Goal: Task Accomplishment & Management: Complete application form

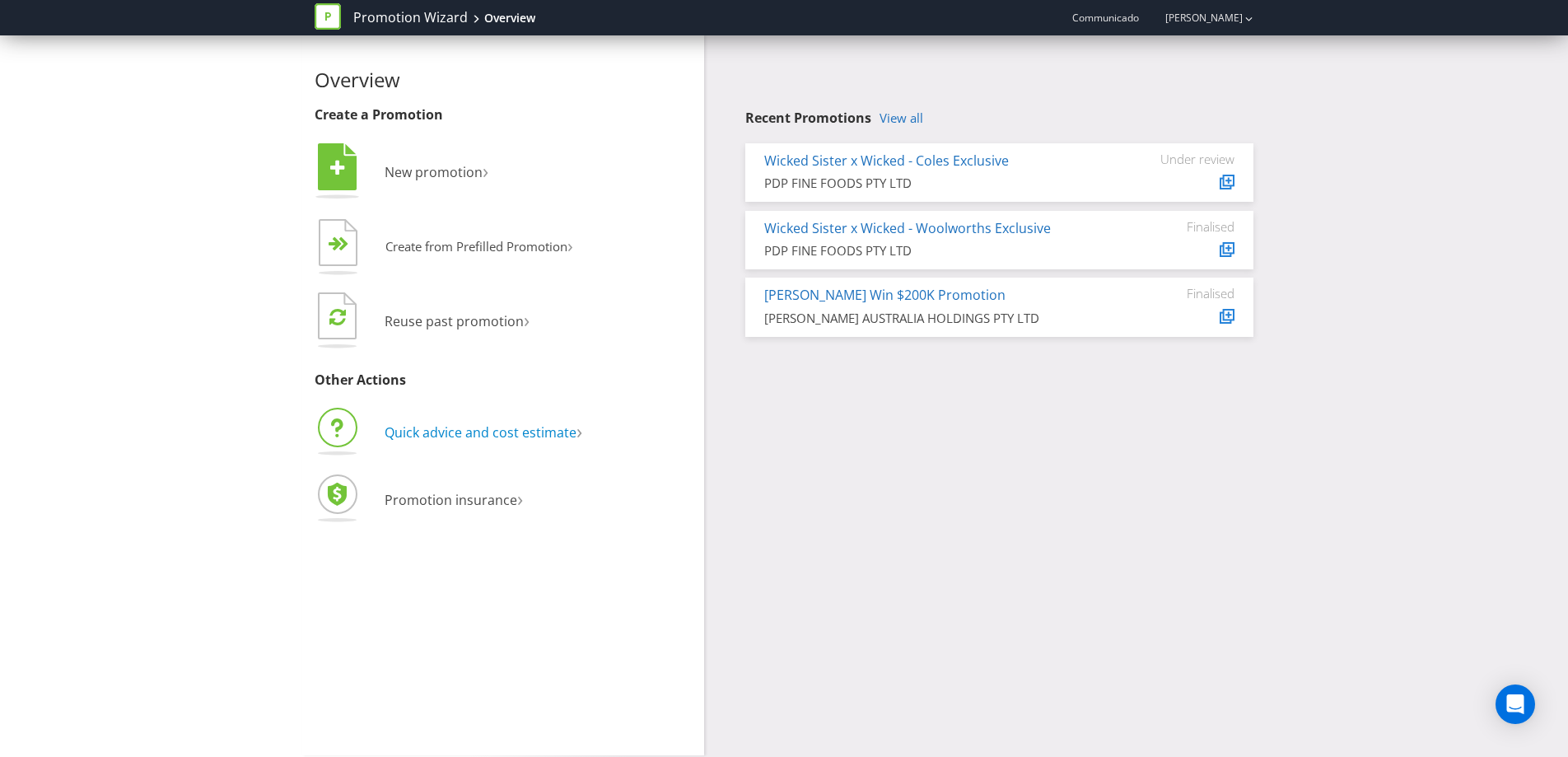
click at [455, 430] on span "Quick advice and cost estimate" at bounding box center [480, 432] width 192 height 18
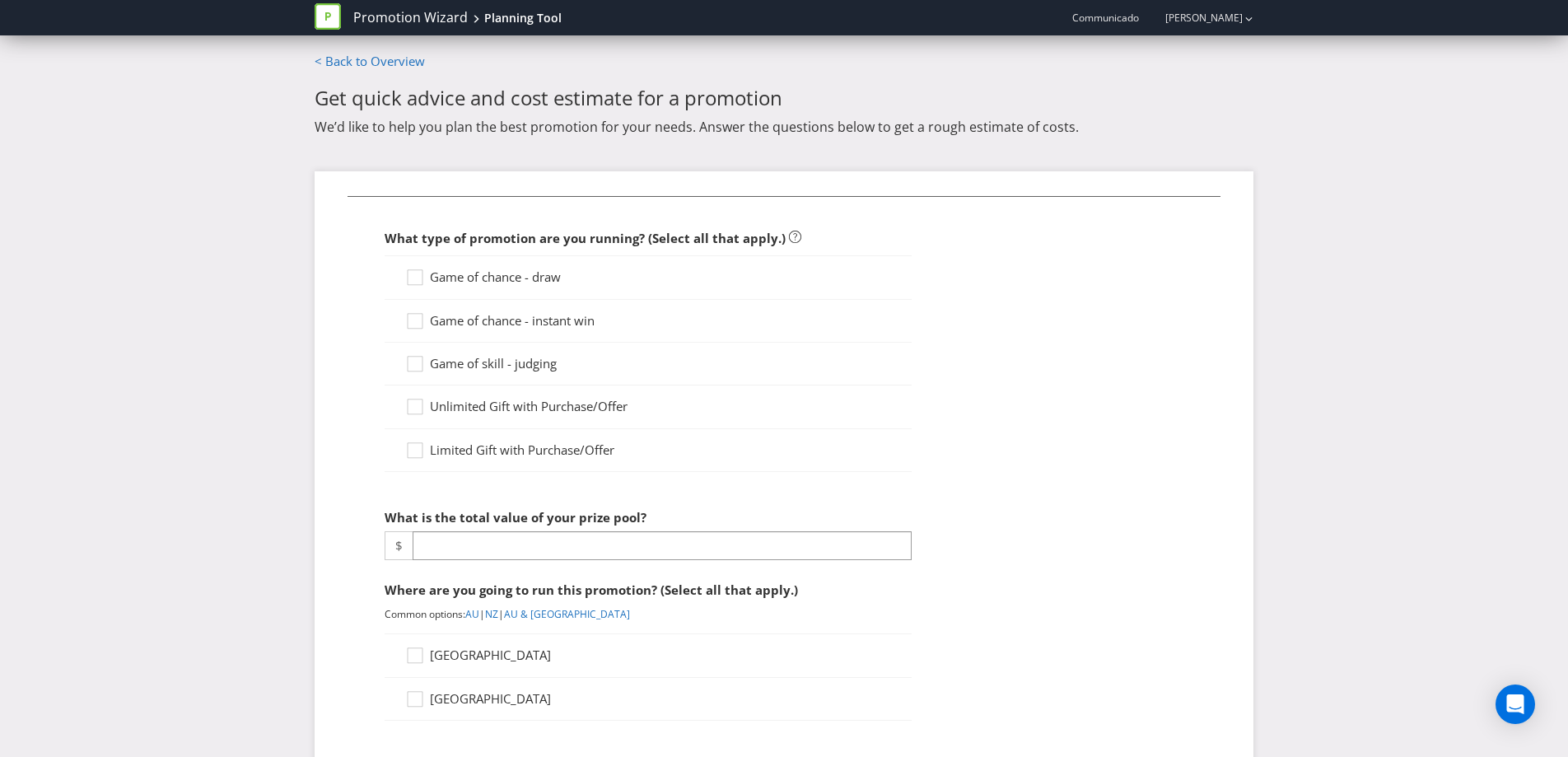
click at [476, 261] on div "Game of chance - draw" at bounding box center [647, 277] width 527 height 43
drag, startPoint x: 466, startPoint y: 279, endPoint x: 490, endPoint y: 315, distance: 43.3
click at [467, 279] on span "Game of chance - draw" at bounding box center [495, 277] width 131 height 17
click at [0, 0] on input "Game of chance - draw" at bounding box center [0, 0] width 0 height 0
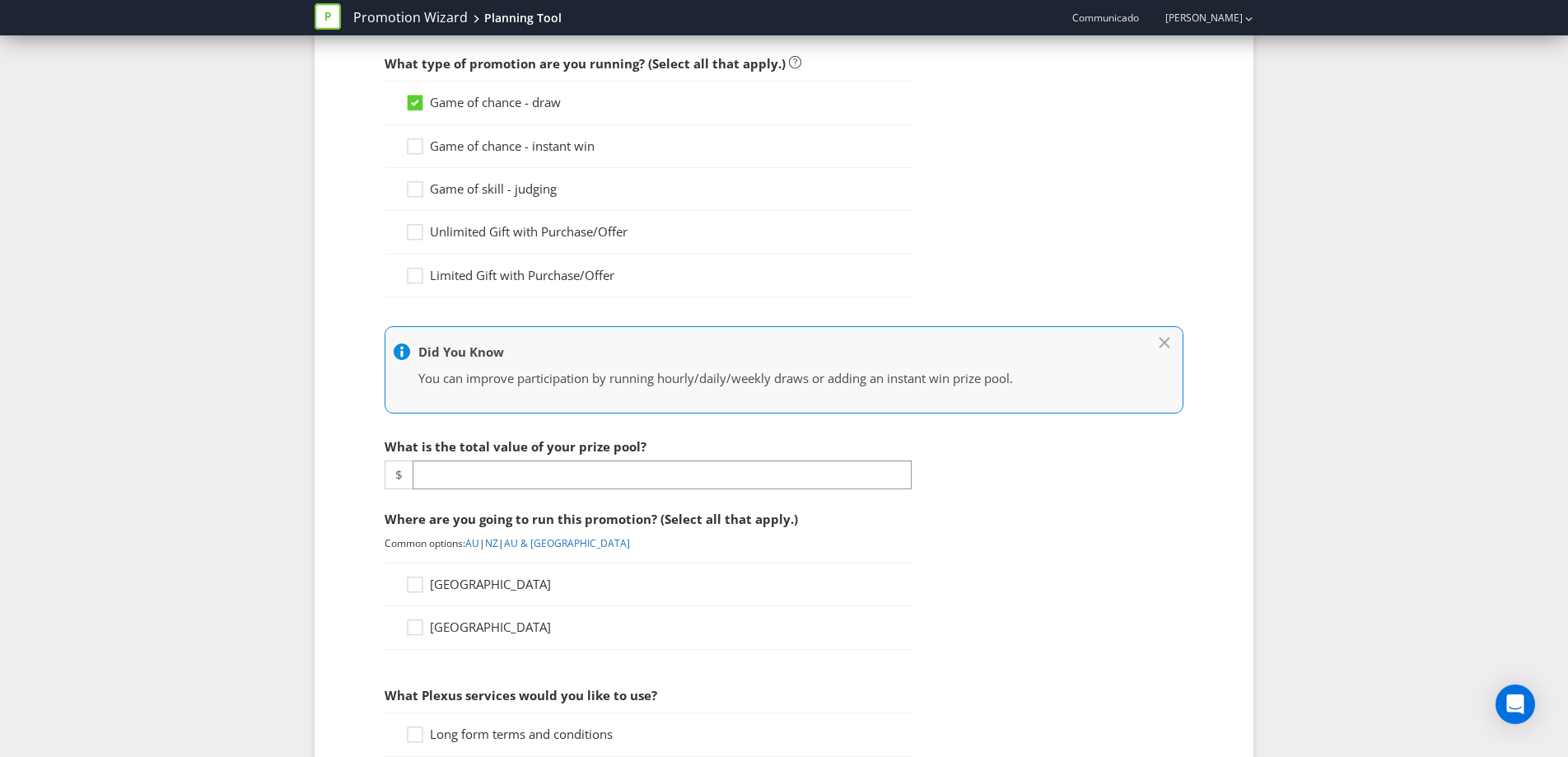
scroll to position [180, 0]
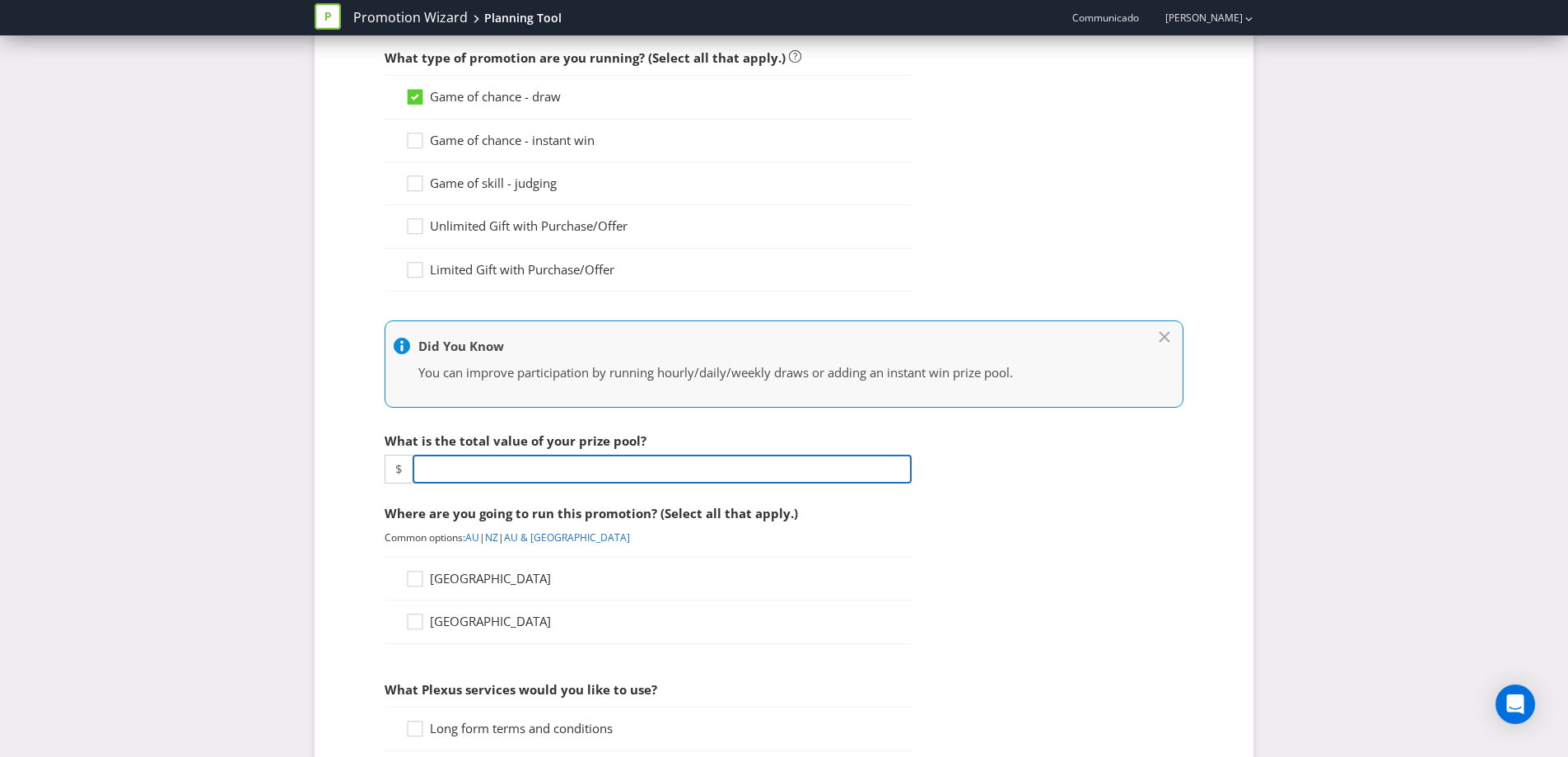
click at [489, 478] on input "number" at bounding box center [661, 469] width 499 height 29
type input "1"
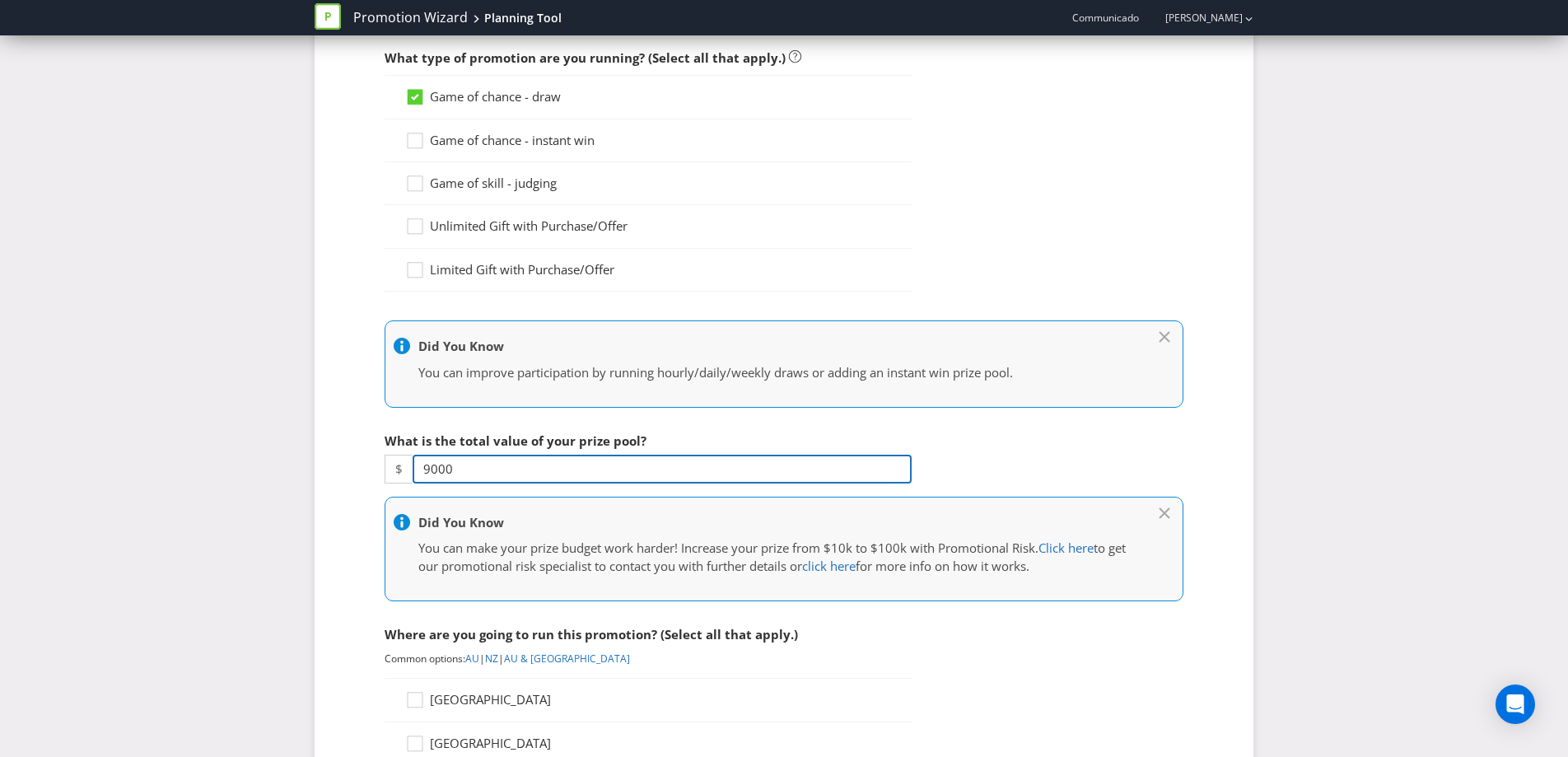
type input "9000"
click at [1004, 467] on fieldset "What type of promotion are you running? (Select all that apply.) Game of chance…" at bounding box center [784, 696] width 873 height 1360
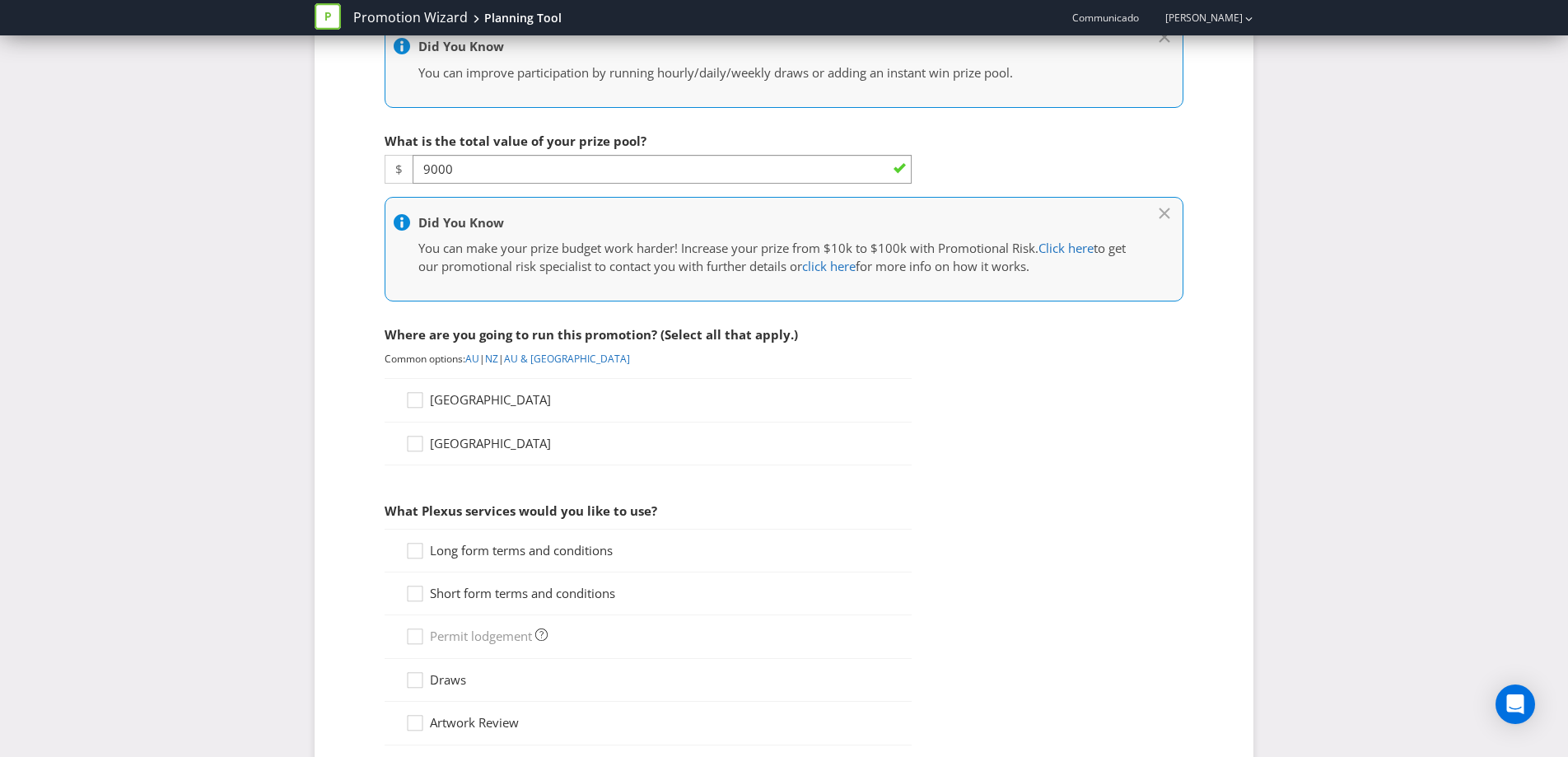
scroll to position [484, 0]
drag, startPoint x: 455, startPoint y: 397, endPoint x: 437, endPoint y: 484, distance: 88.8
click at [455, 397] on span "[GEOGRAPHIC_DATA]" at bounding box center [490, 396] width 121 height 17
click at [0, 0] on input "[GEOGRAPHIC_DATA]" at bounding box center [0, 0] width 0 height 0
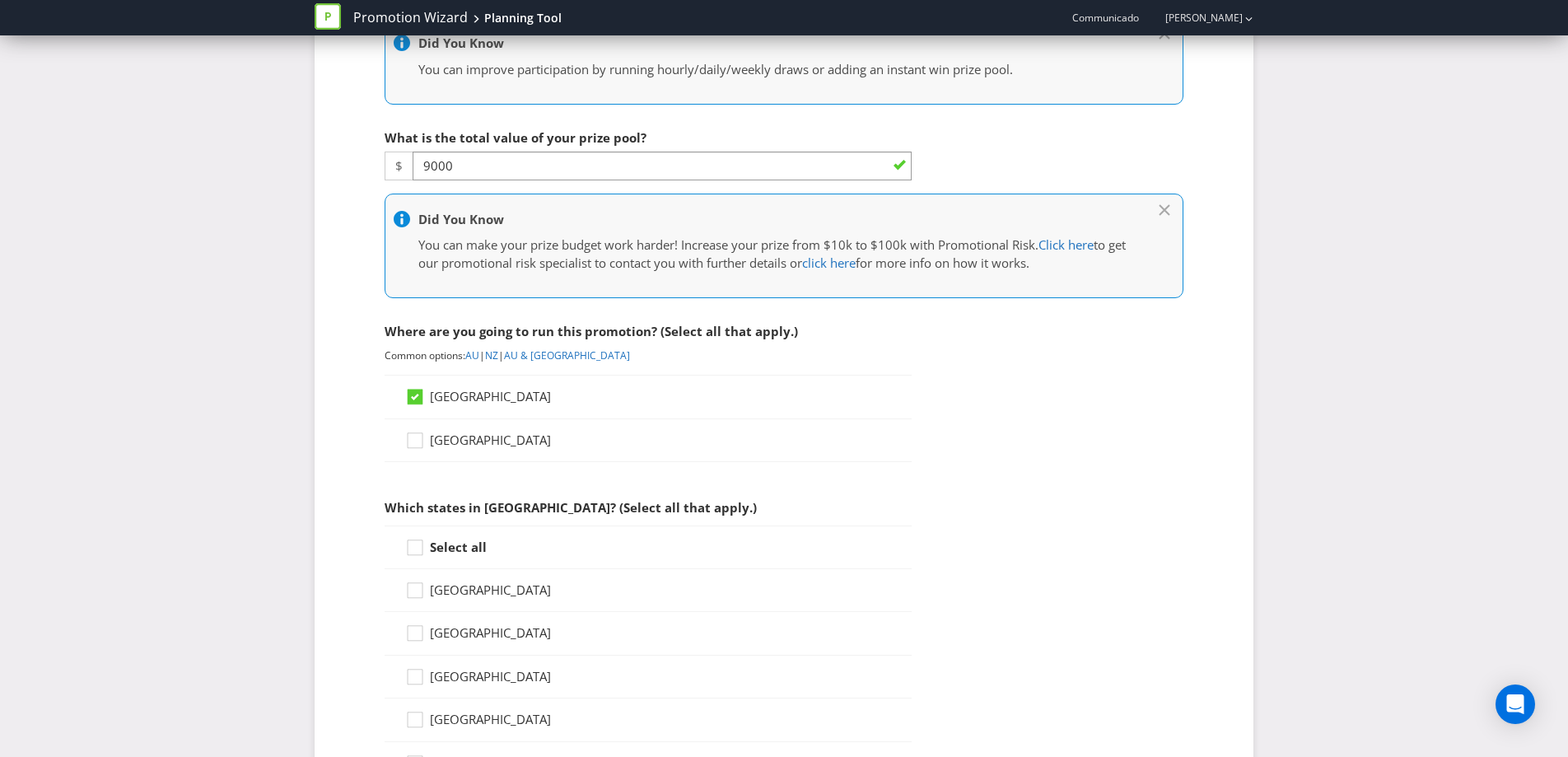
drag, startPoint x: 422, startPoint y: 547, endPoint x: 651, endPoint y: 505, distance: 232.8
click at [423, 546] on icon at bounding box center [417, 550] width 24 height 24
click at [0, 0] on input "Select all" at bounding box center [0, 0] width 0 height 0
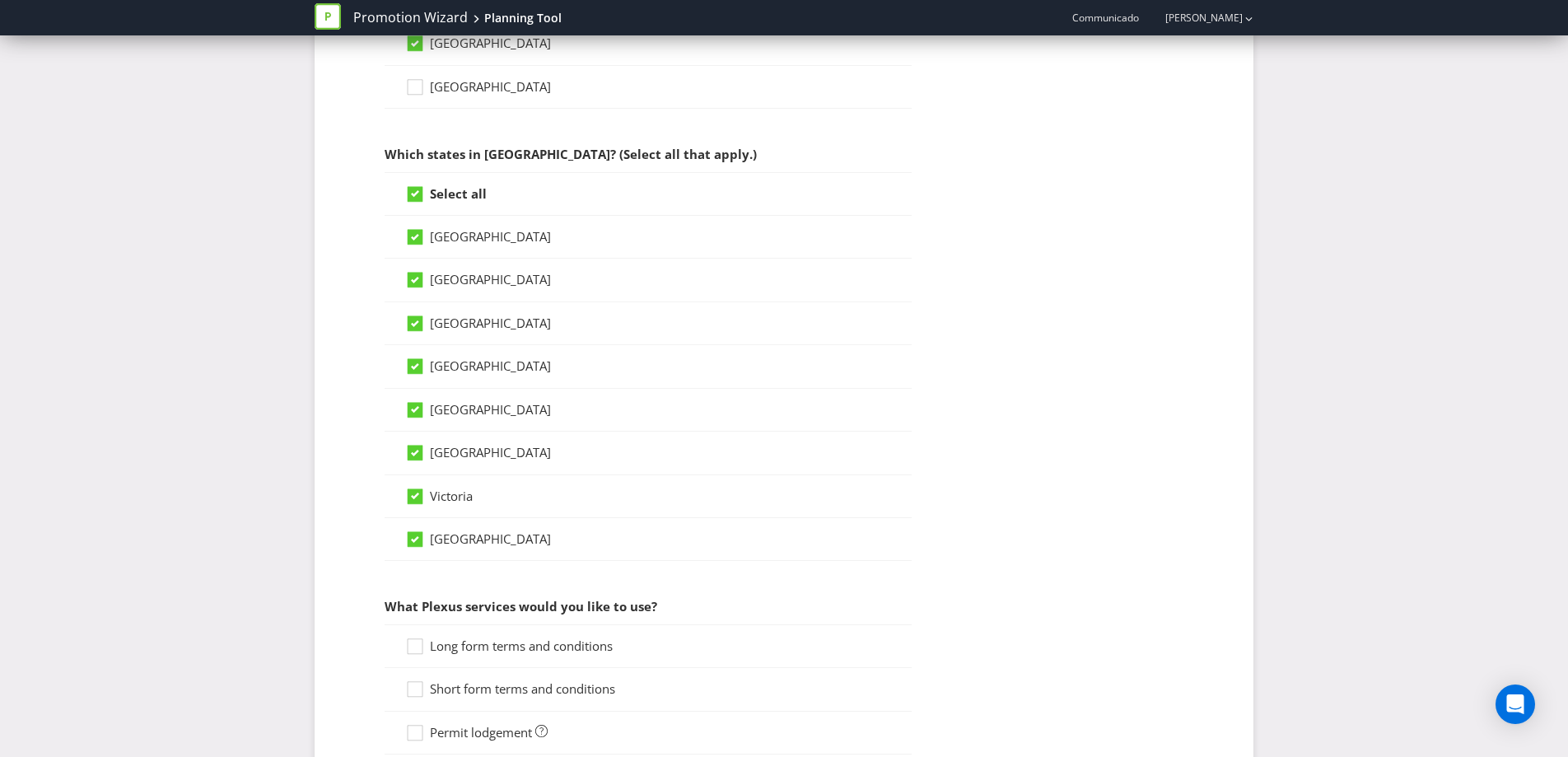
scroll to position [945, 0]
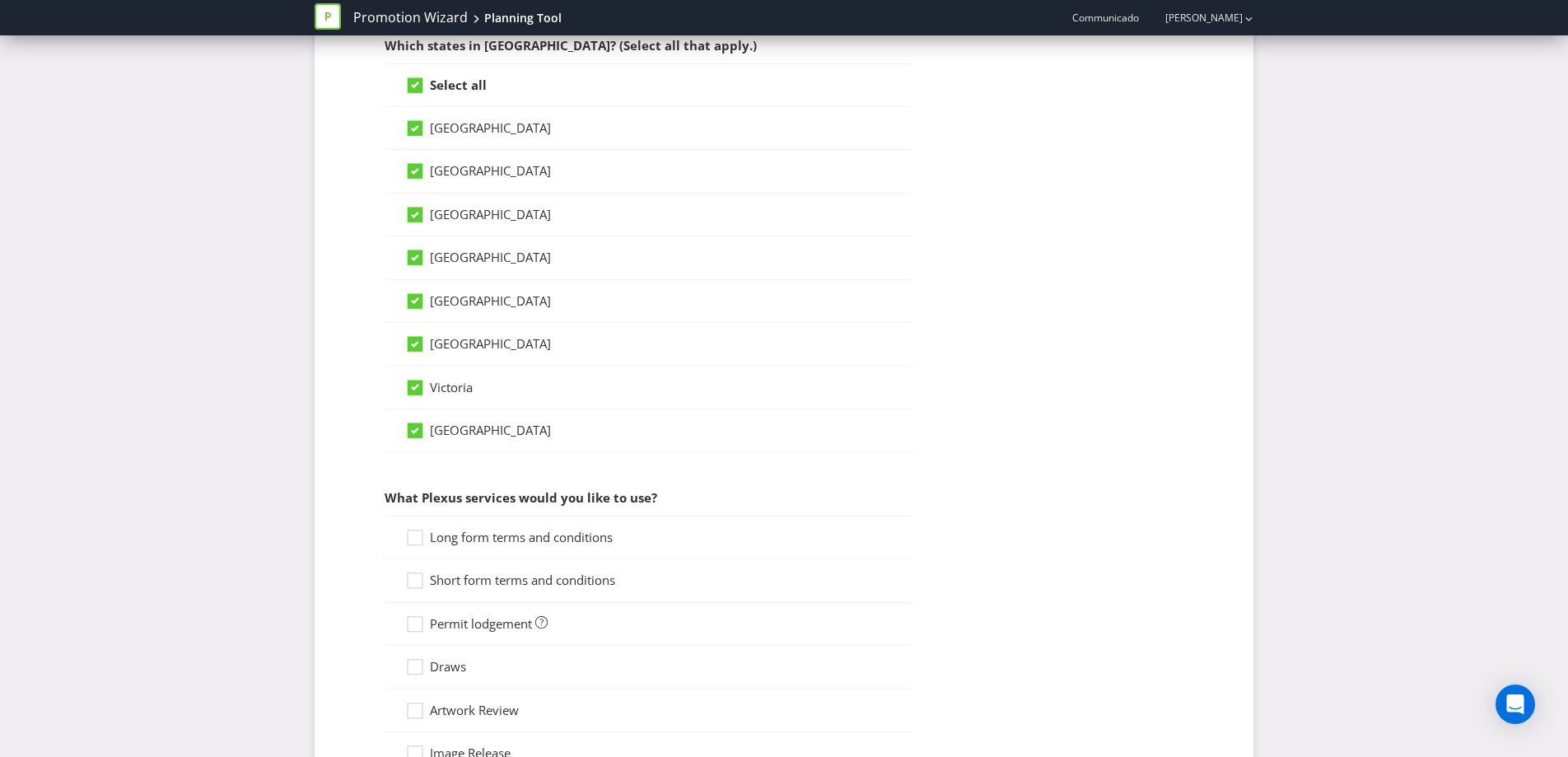
click at [544, 533] on span "Long form terms and conditions" at bounding box center [521, 537] width 183 height 17
click at [0, 0] on input "Long form terms and conditions" at bounding box center [0, 0] width 0 height 0
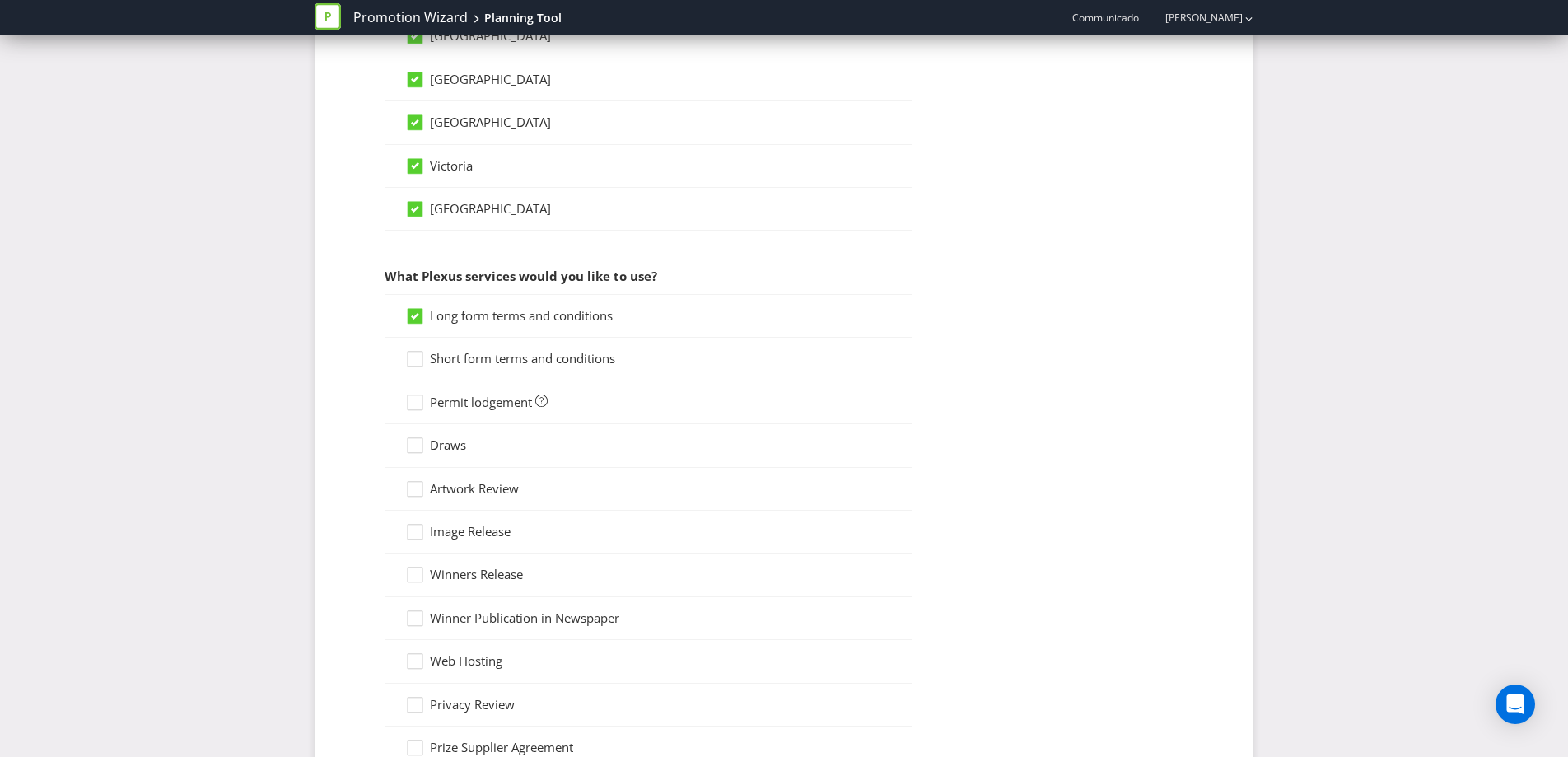
scroll to position [1167, 0]
drag, startPoint x: 473, startPoint y: 358, endPoint x: 459, endPoint y: 387, distance: 32.2
click at [473, 358] on span "Short form terms and conditions" at bounding box center [522, 358] width 185 height 17
click at [0, 0] on input "Short form terms and conditions" at bounding box center [0, 0] width 0 height 0
click at [445, 399] on span "Permit lodgement" at bounding box center [481, 401] width 102 height 17
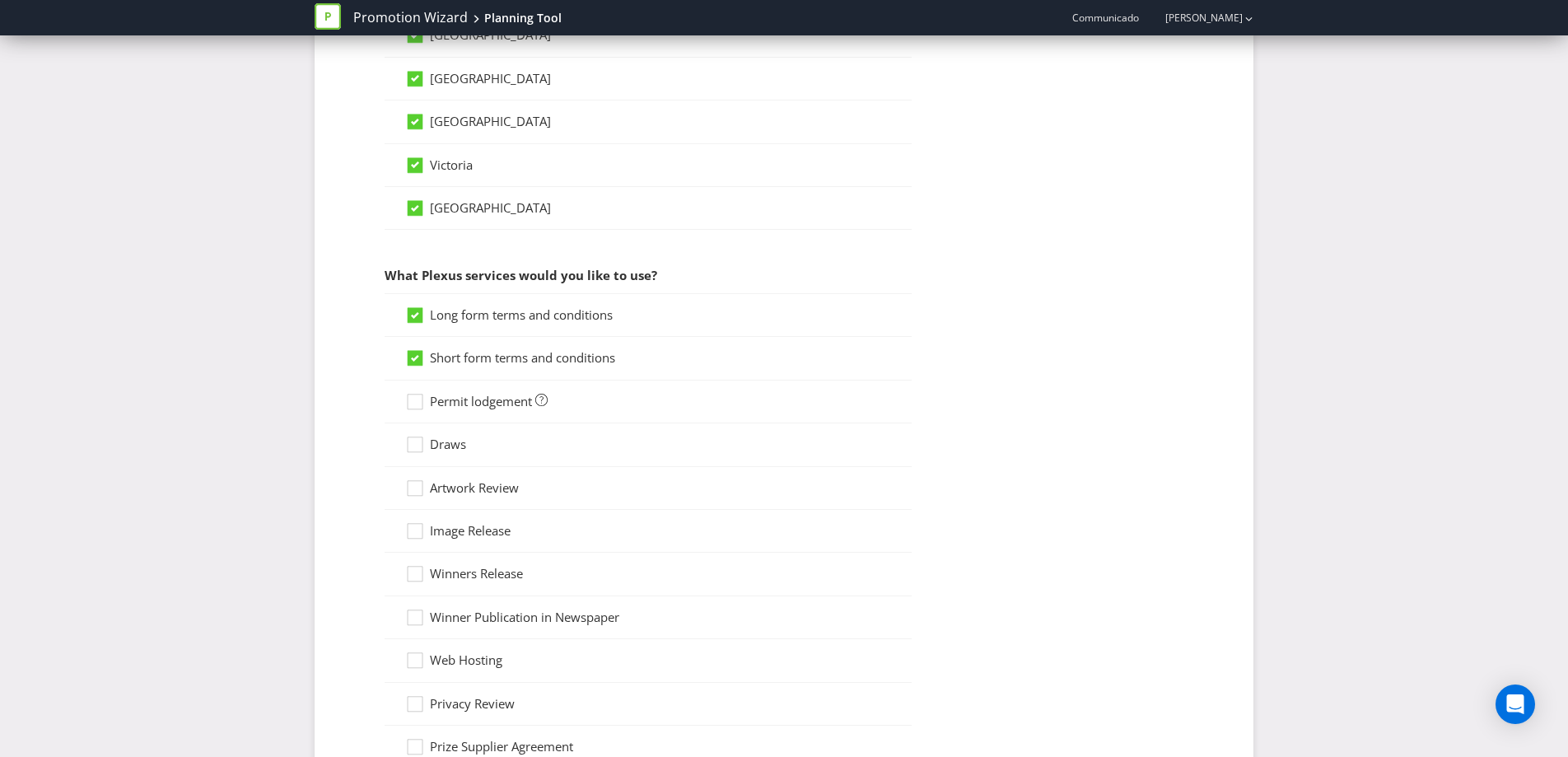
click at [0, 0] on input "Permit lodgement" at bounding box center [0, 0] width 0 height 0
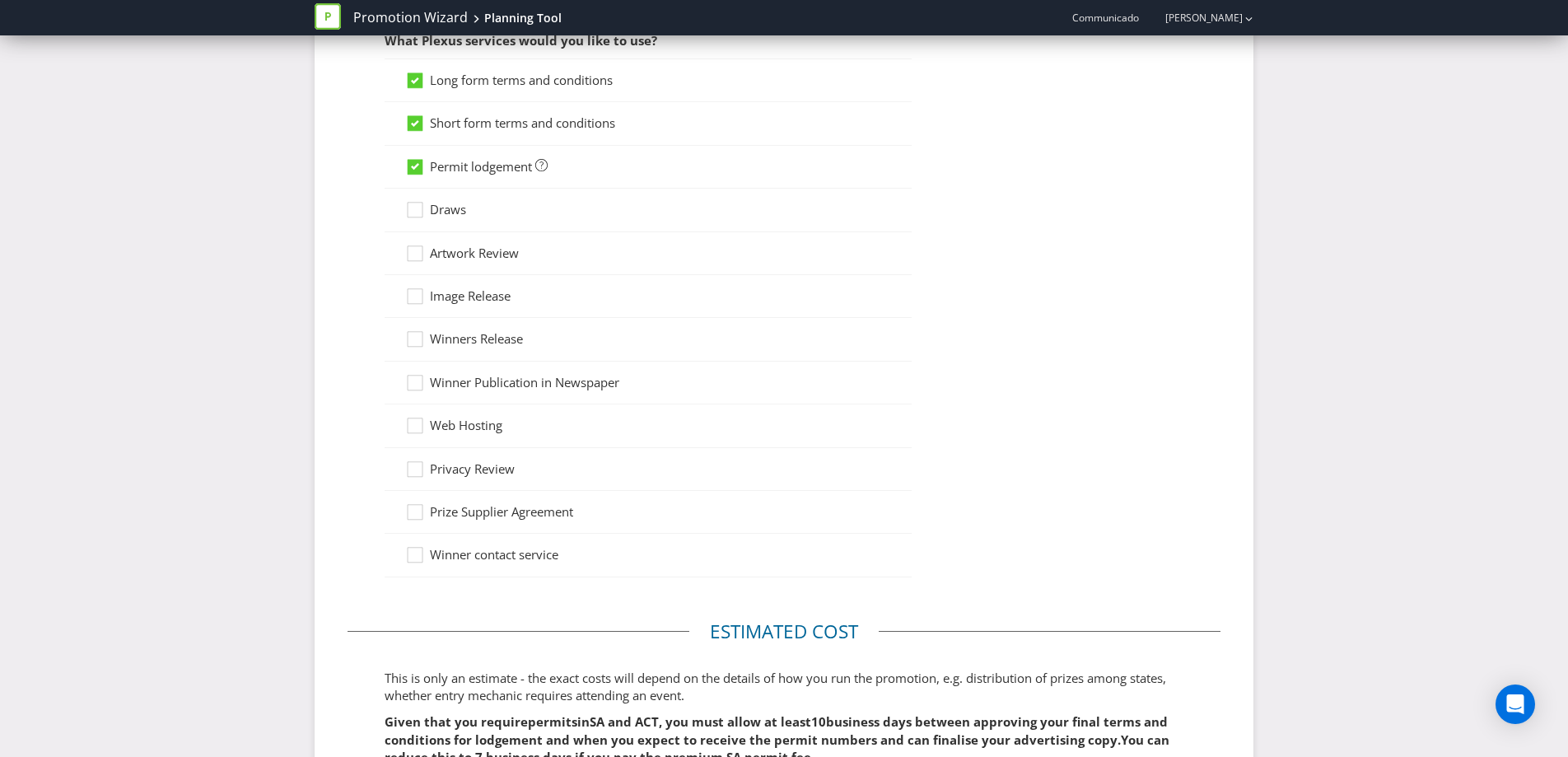
scroll to position [1405, 0]
drag, startPoint x: 420, startPoint y: 202, endPoint x: 417, endPoint y: 224, distance: 22.2
click at [420, 203] on icon at bounding box center [417, 209] width 24 height 24
click at [0, 0] on input "Draws" at bounding box center [0, 0] width 0 height 0
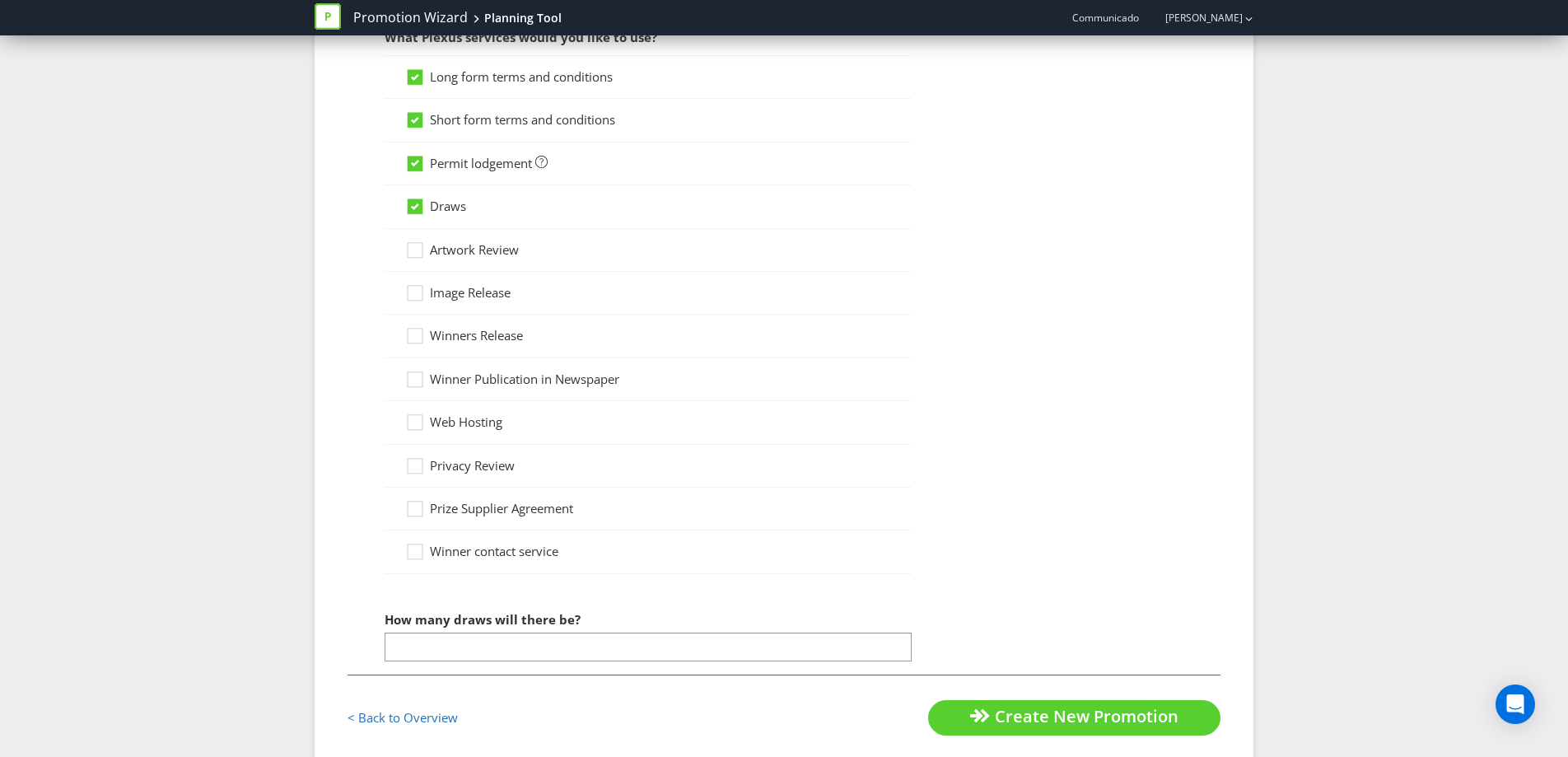
drag, startPoint x: 436, startPoint y: 255, endPoint x: 453, endPoint y: 267, distance: 20.8
click at [437, 255] on span "Artwork Review" at bounding box center [474, 250] width 89 height 17
click at [0, 0] on input "Artwork Review" at bounding box center [0, 0] width 0 height 0
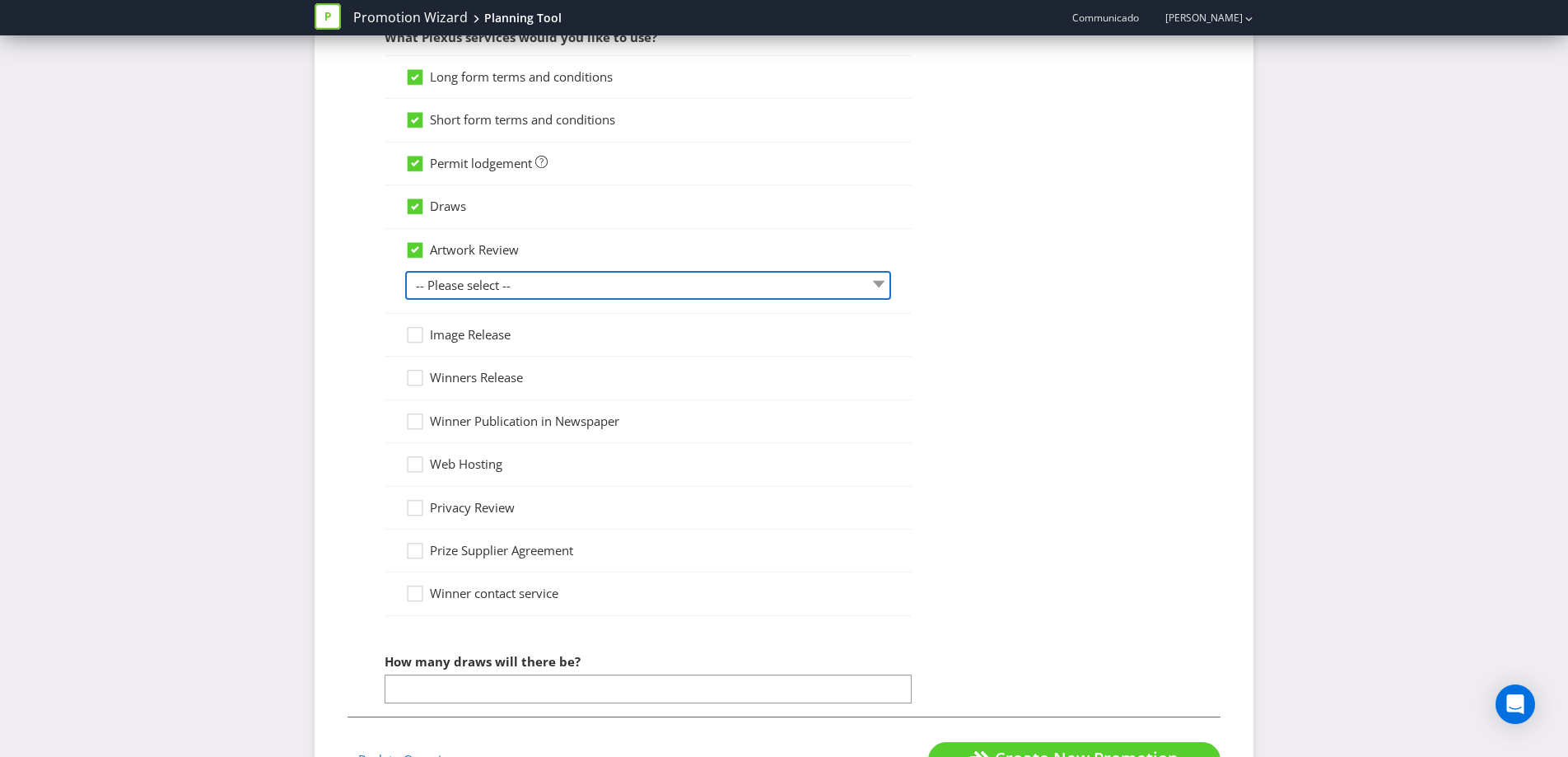
click at [481, 285] on select "-- Please select -- 1 piece 2-4 pieces (provided at same time) 5-7 pieces (prov…" at bounding box center [647, 285] width 486 height 29
select select "MARKETING_REVIEW_1"
click at [405, 270] on select "-- Please select -- 1 piece 2-4 pieces (provided at same time) 5-7 pieces (prov…" at bounding box center [647, 285] width 486 height 29
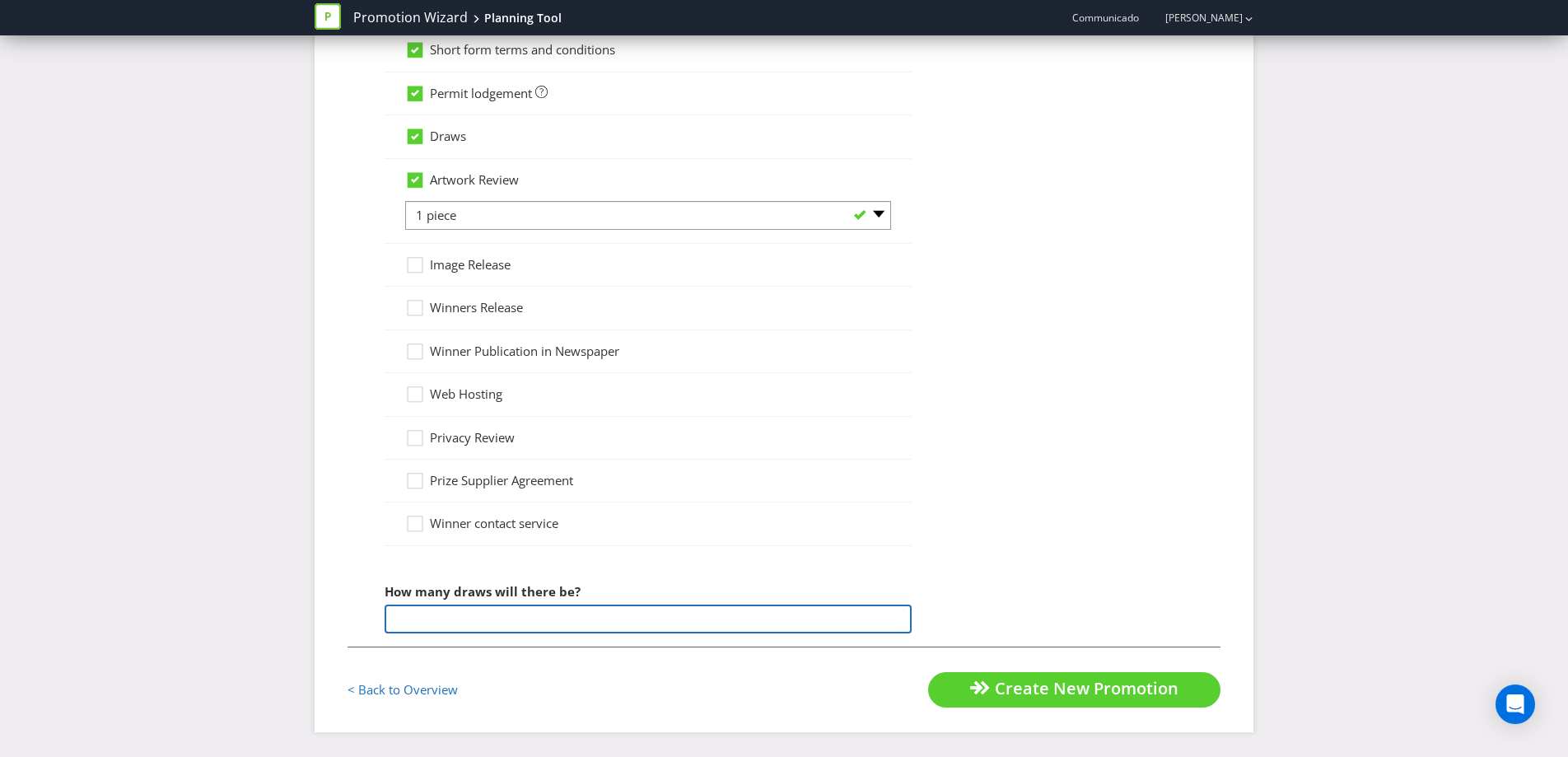
click at [484, 615] on input "number" at bounding box center [647, 618] width 527 height 29
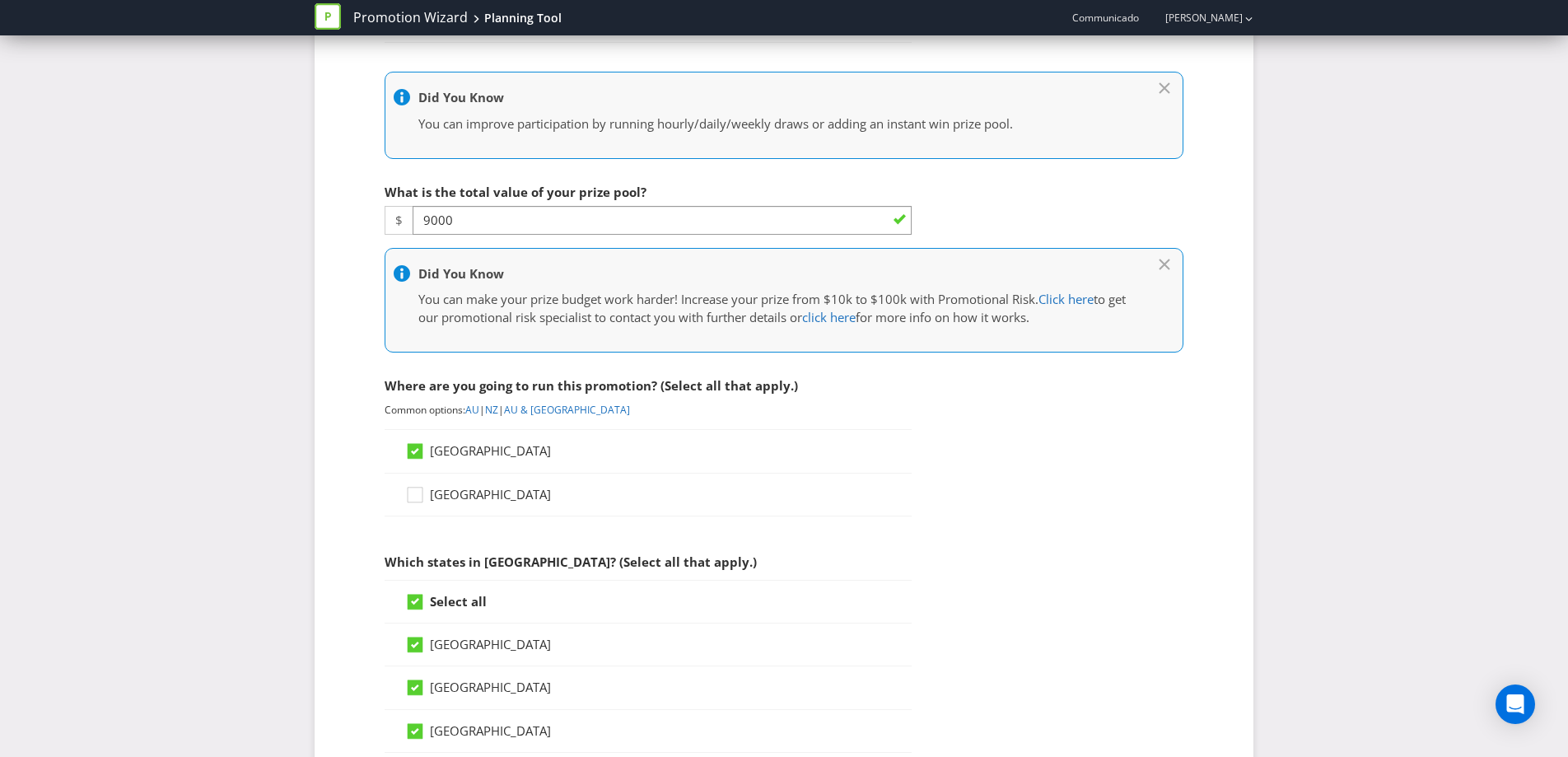
scroll to position [428, 0]
type input "1"
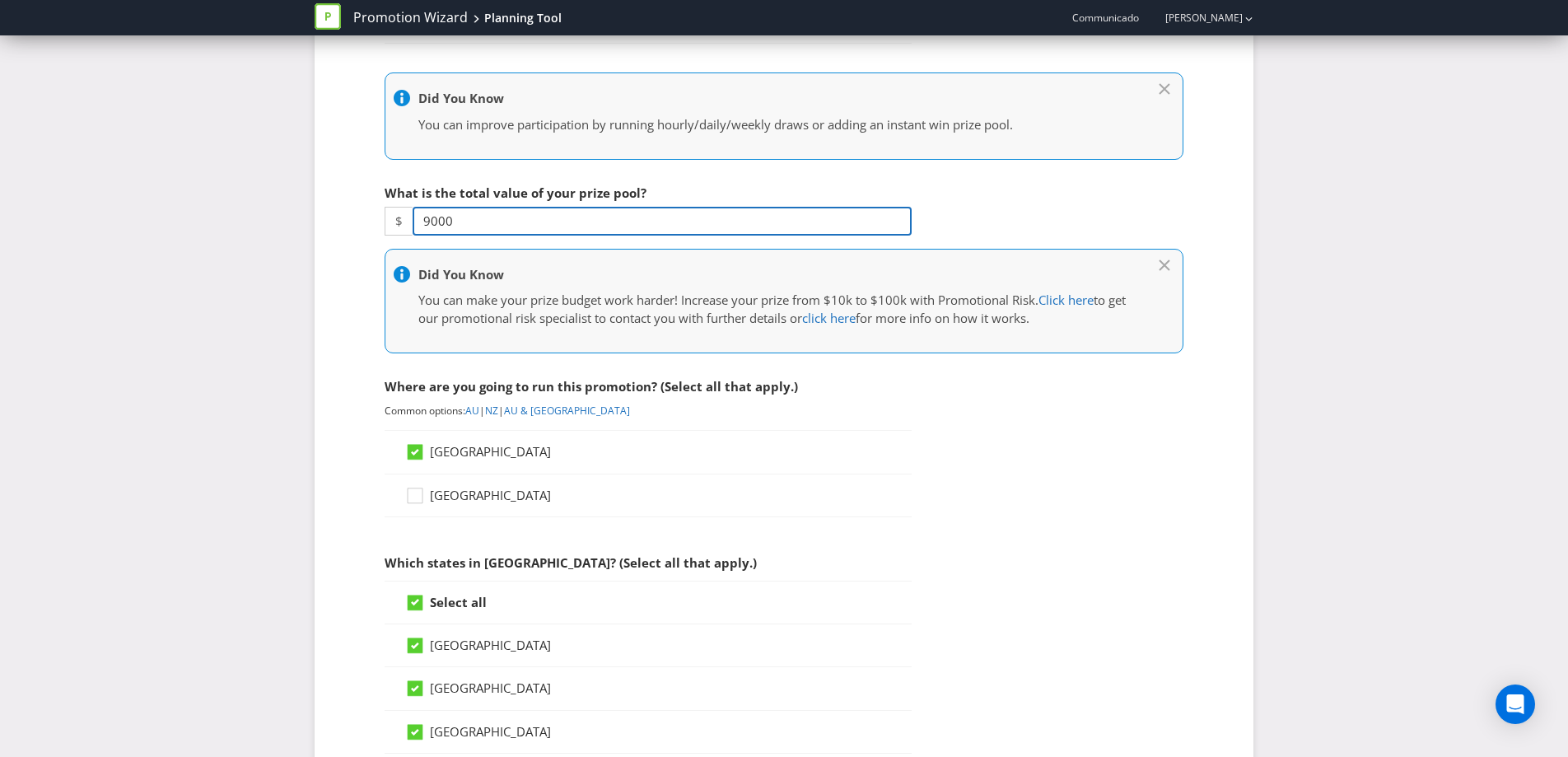
drag, startPoint x: 478, startPoint y: 226, endPoint x: 398, endPoint y: 218, distance: 80.4
click at [398, 218] on div "$ 9000" at bounding box center [647, 221] width 527 height 29
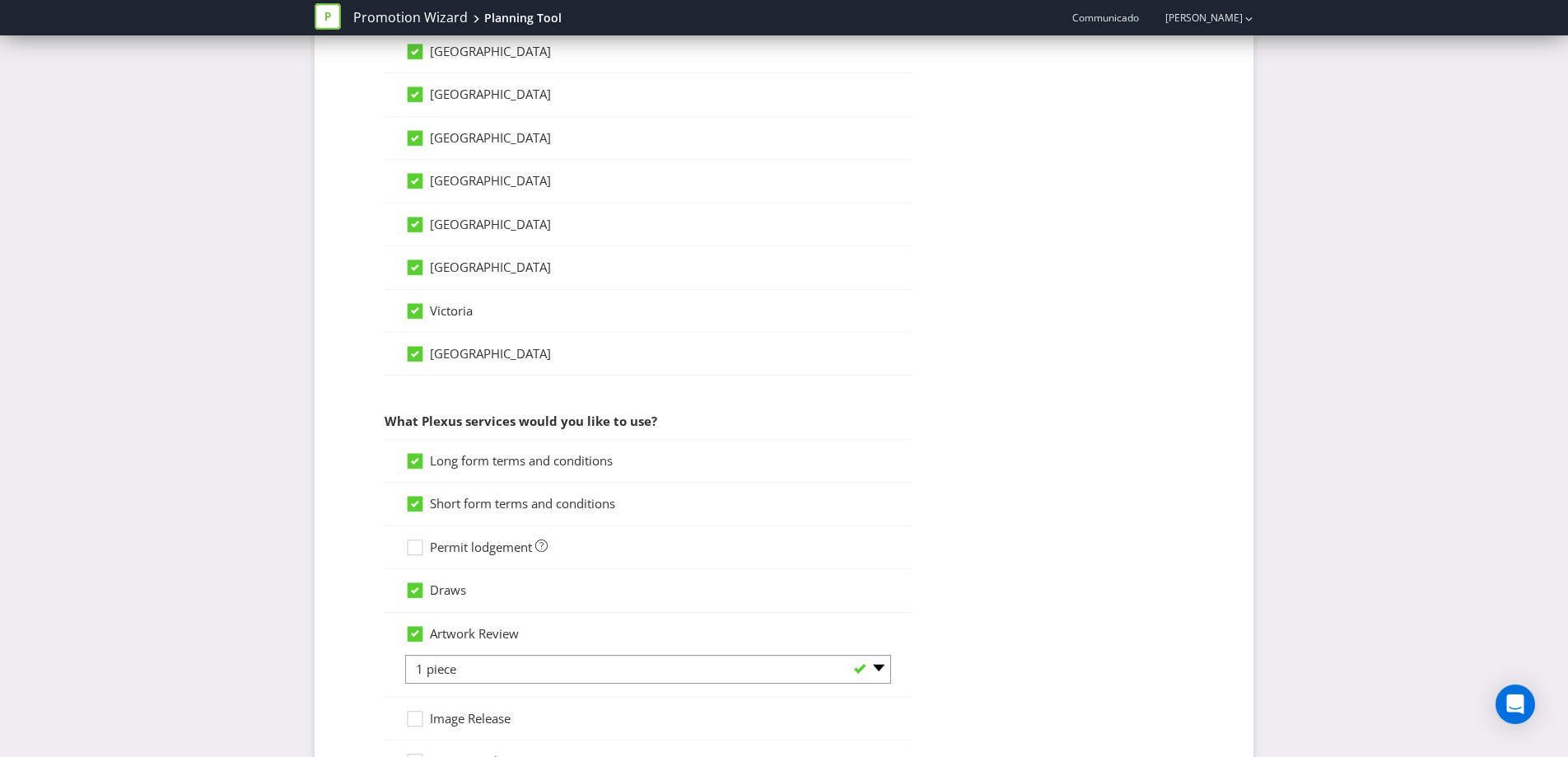
scroll to position [1711, 0]
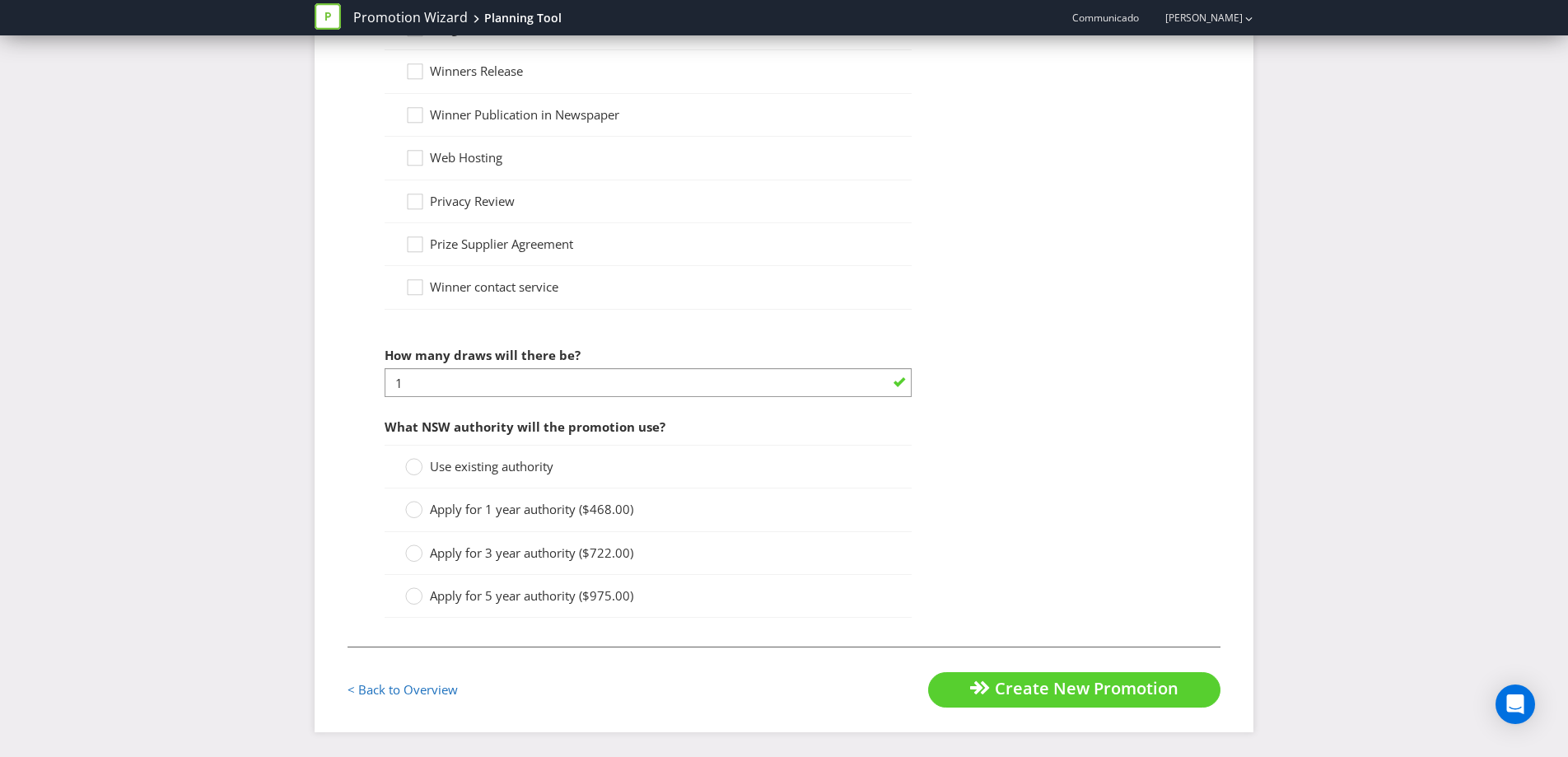
click at [524, 468] on span "Use existing authority" at bounding box center [491, 466] width 123 height 17
click at [0, 0] on input "Use existing authority" at bounding box center [0, 0] width 0 height 0
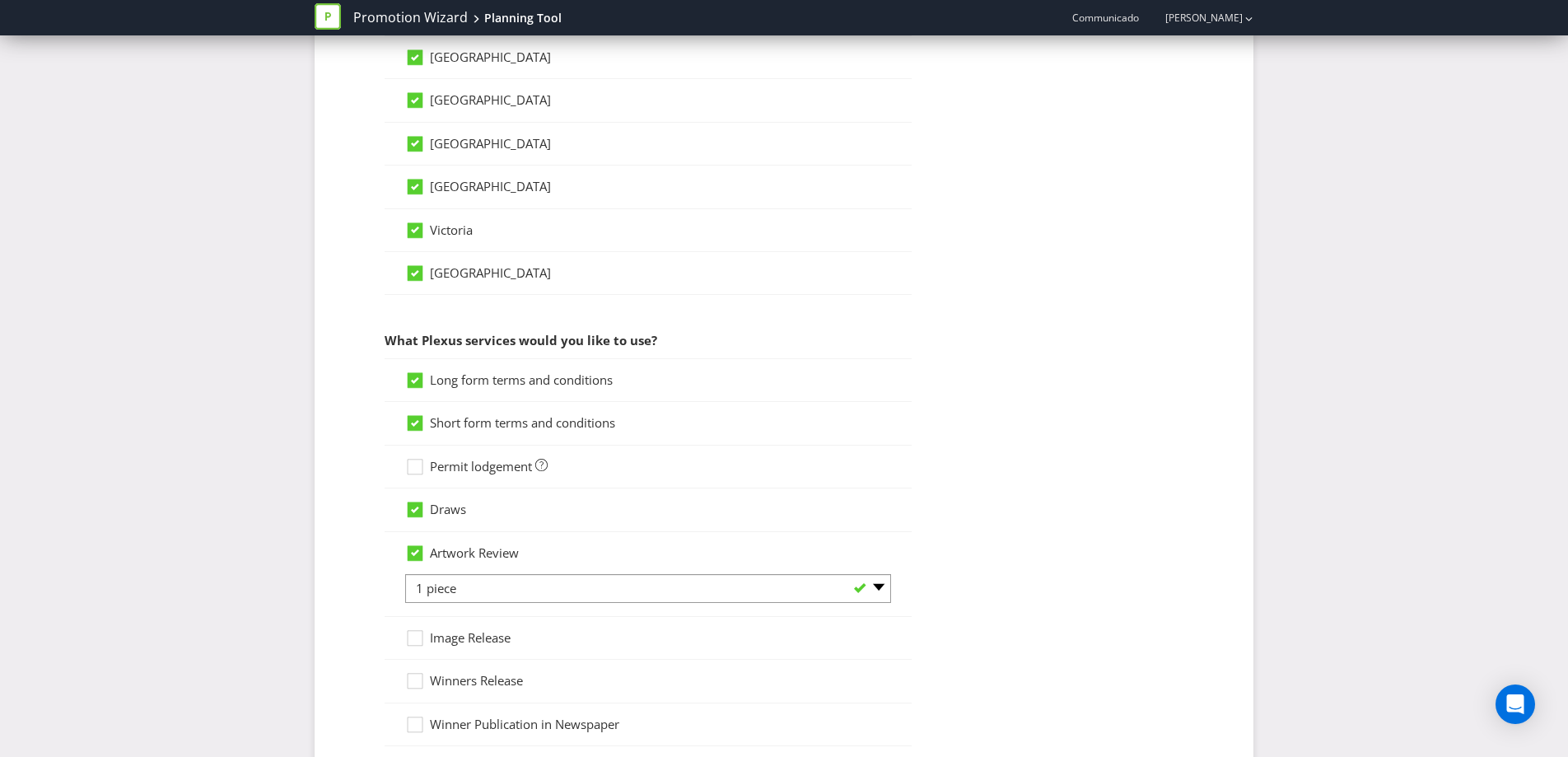
scroll to position [1080, 0]
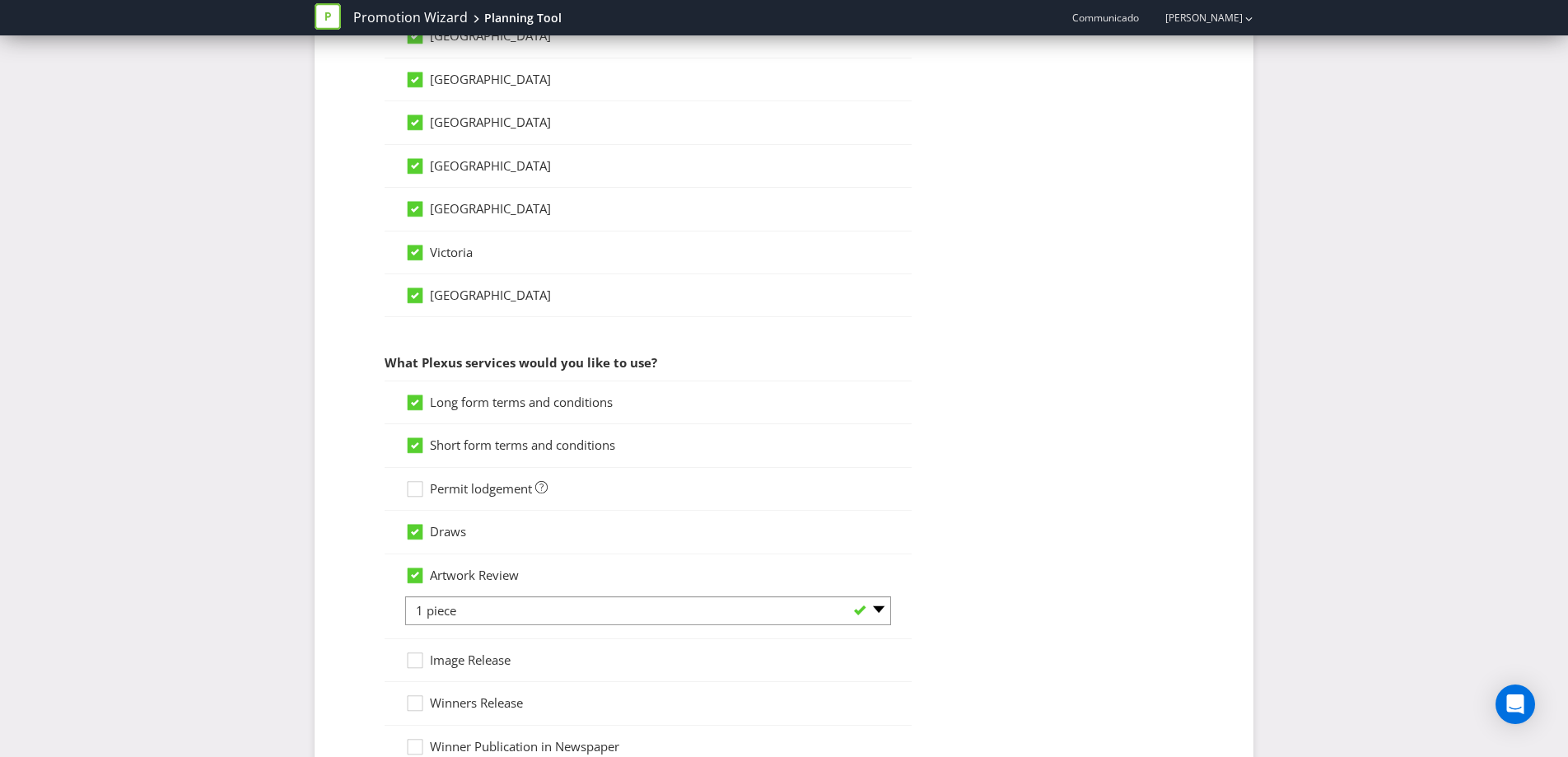
drag, startPoint x: 407, startPoint y: 487, endPoint x: 493, endPoint y: 505, distance: 87.9
click at [407, 487] on icon at bounding box center [417, 492] width 24 height 24
click at [0, 0] on input "Permit lodgement" at bounding box center [0, 0] width 0 height 0
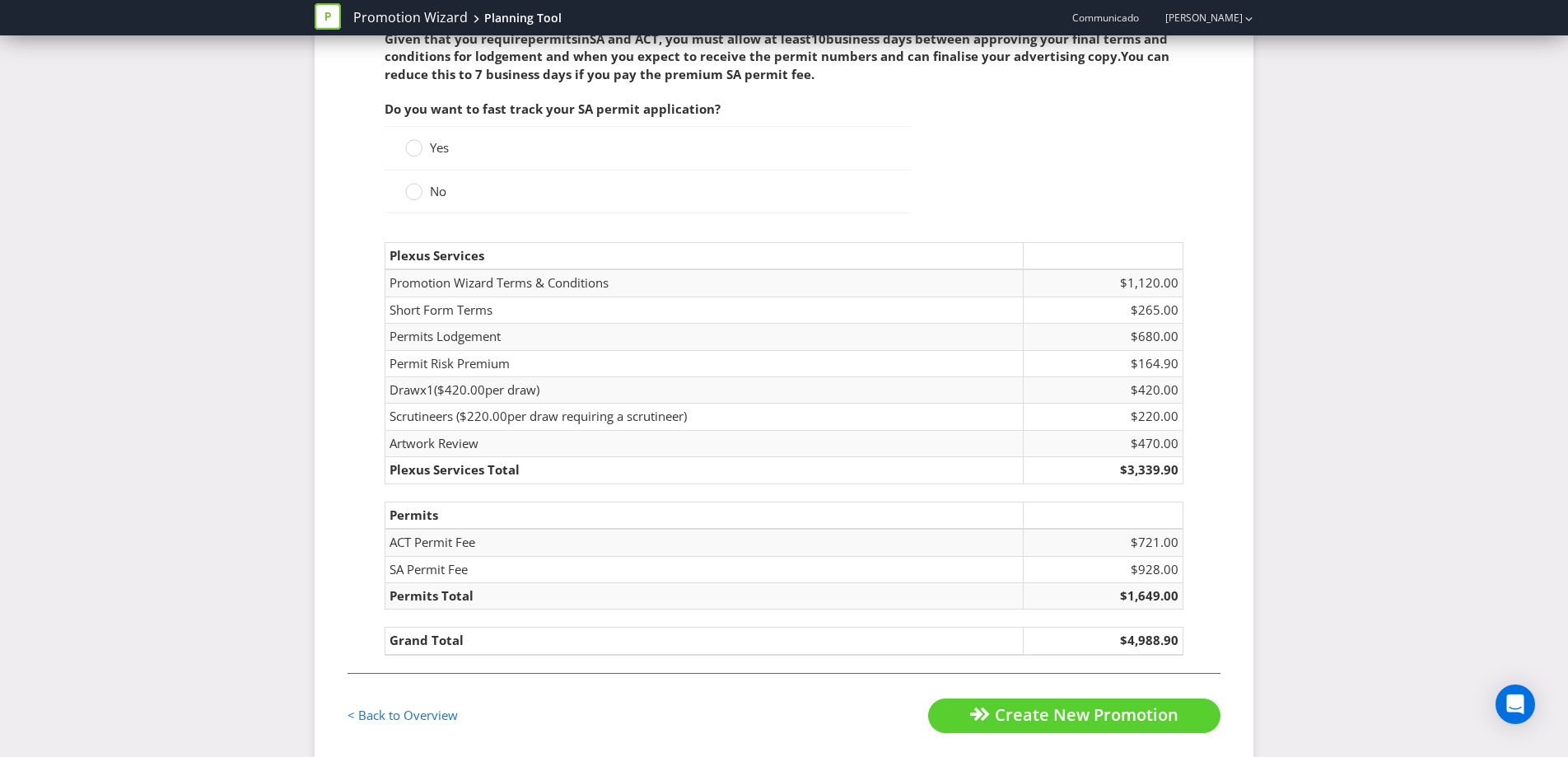
scroll to position [2461, 0]
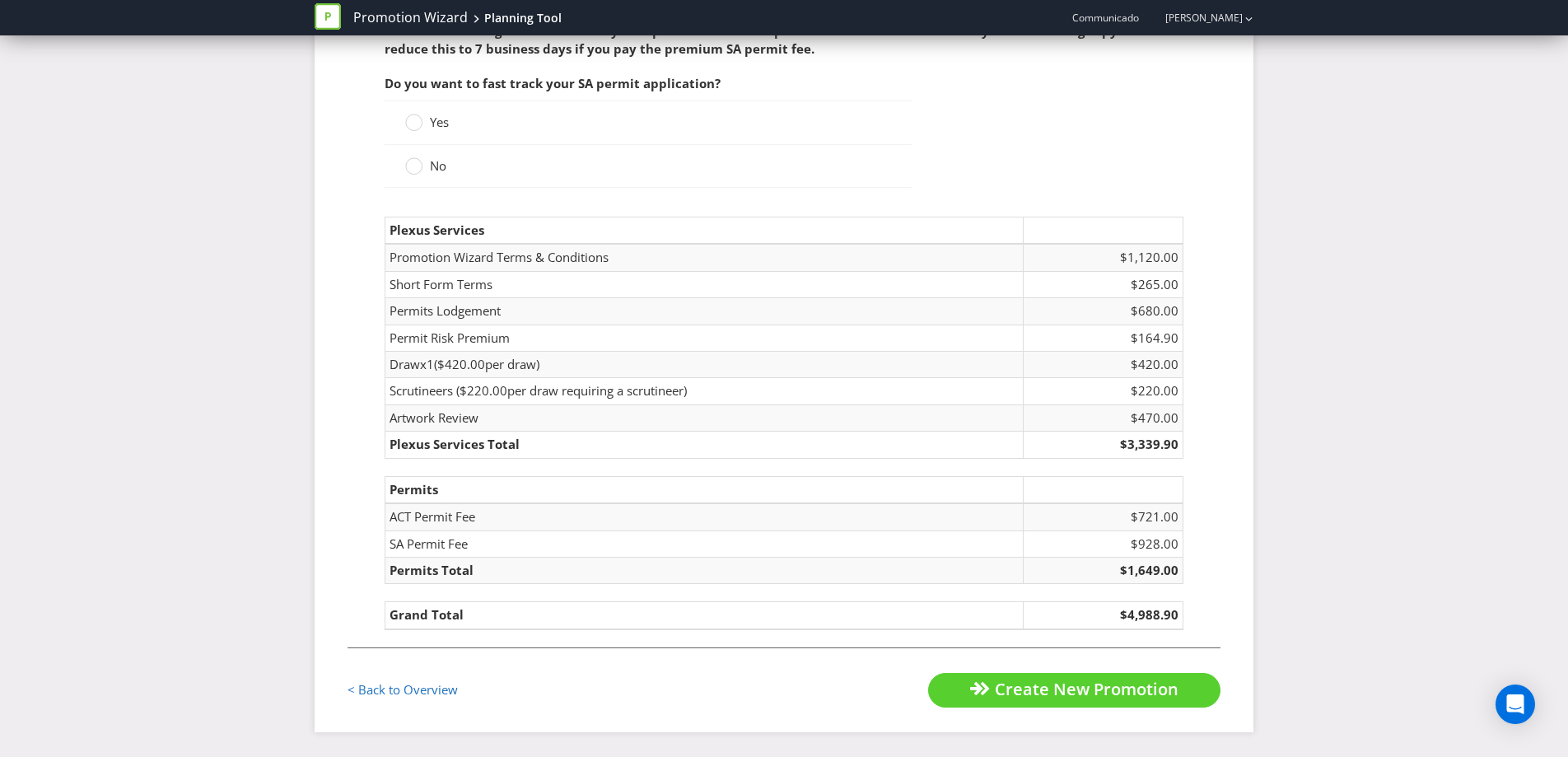
click at [427, 126] on label "Yes" at bounding box center [428, 122] width 47 height 17
click at [0, 0] on input "Yes" at bounding box center [0, 0] width 0 height 0
click at [418, 123] on circle at bounding box center [414, 123] width 17 height 17
click at [0, 0] on input "Yes" at bounding box center [0, 0] width 0 height 0
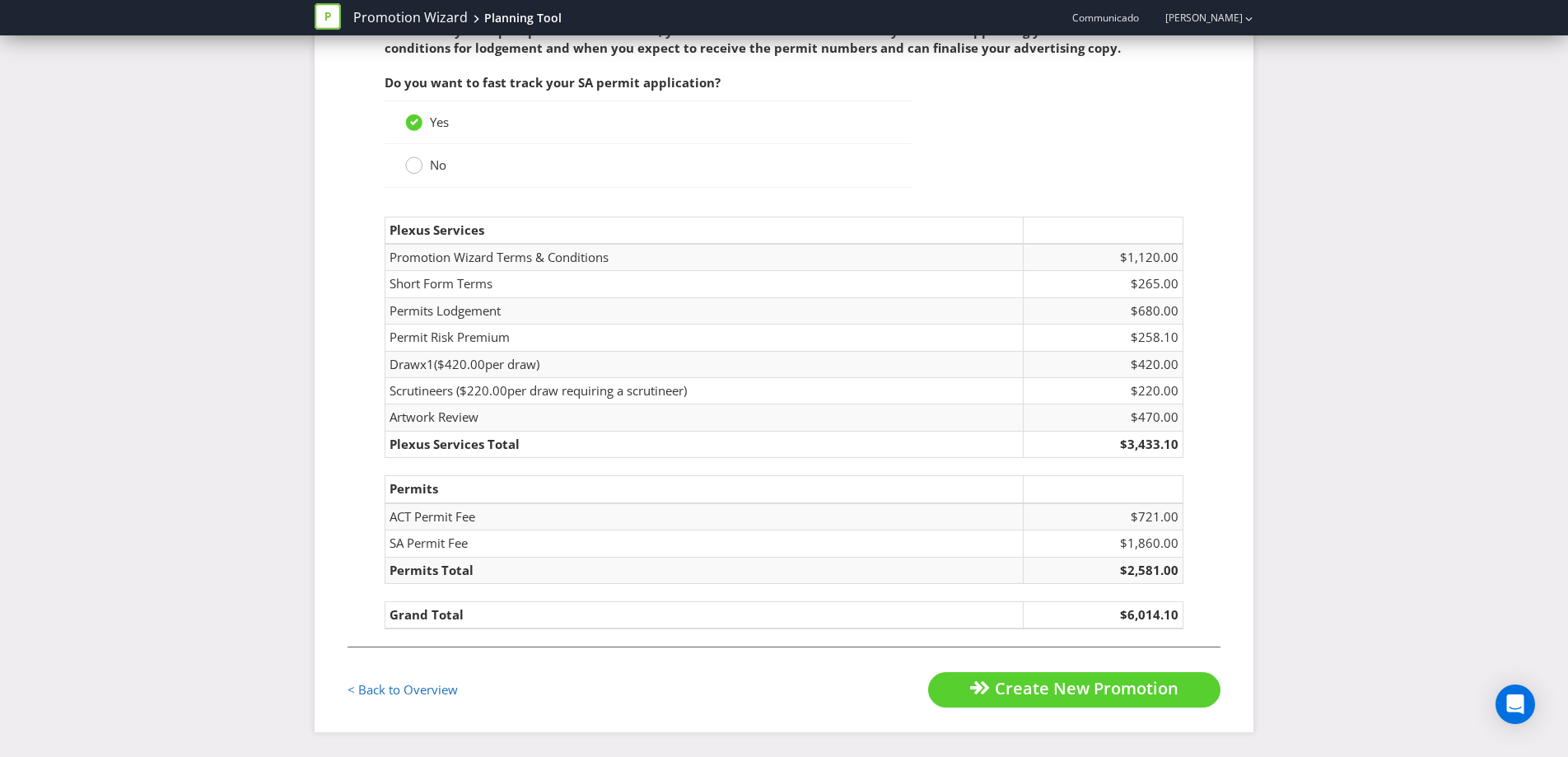
click at [417, 160] on div at bounding box center [414, 160] width 8 height 8
click at [0, 0] on input "No" at bounding box center [0, 0] width 0 height 0
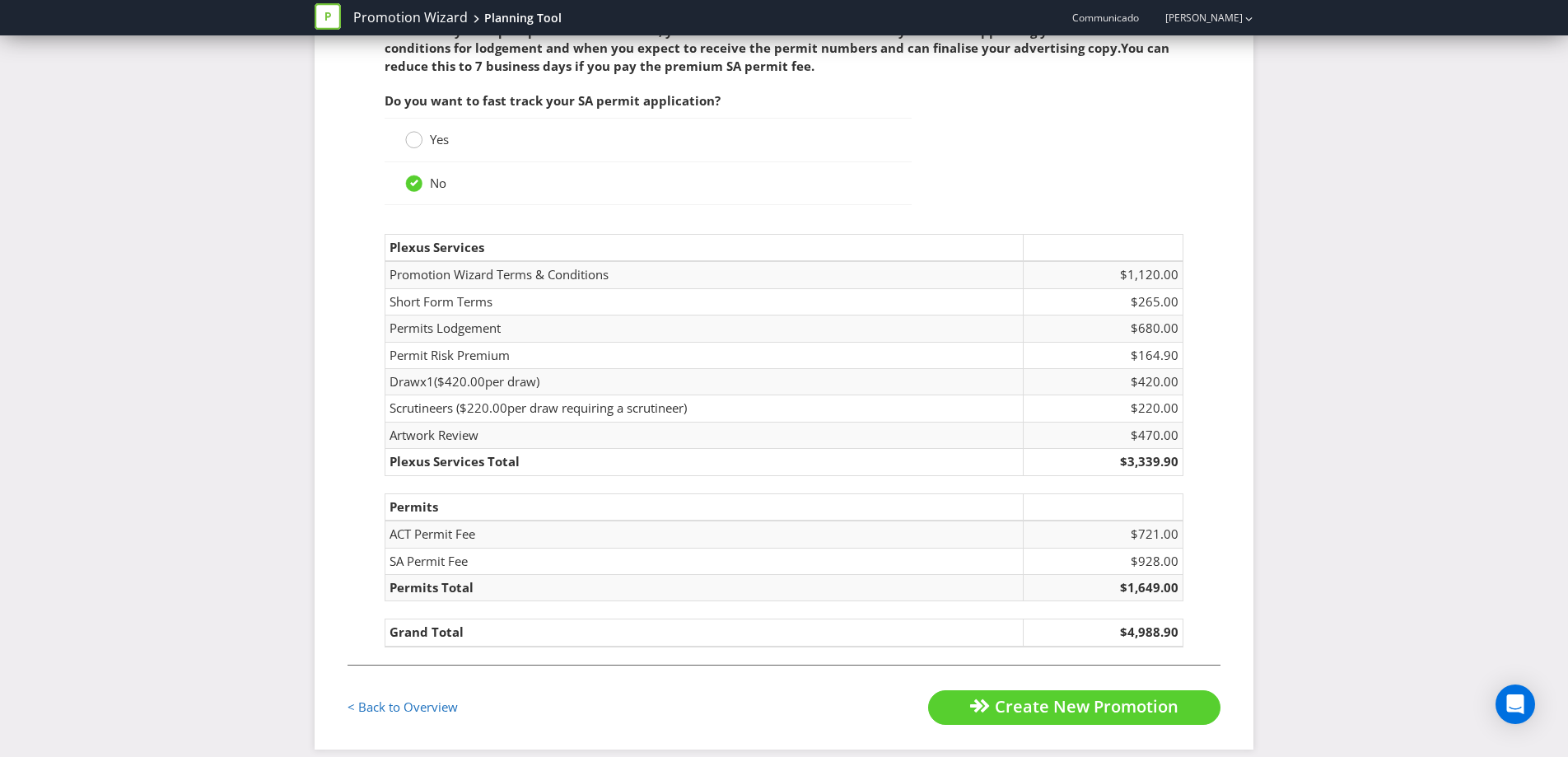
click at [415, 134] on div at bounding box center [414, 134] width 8 height 8
click at [0, 0] on input "Yes" at bounding box center [0, 0] width 0 height 0
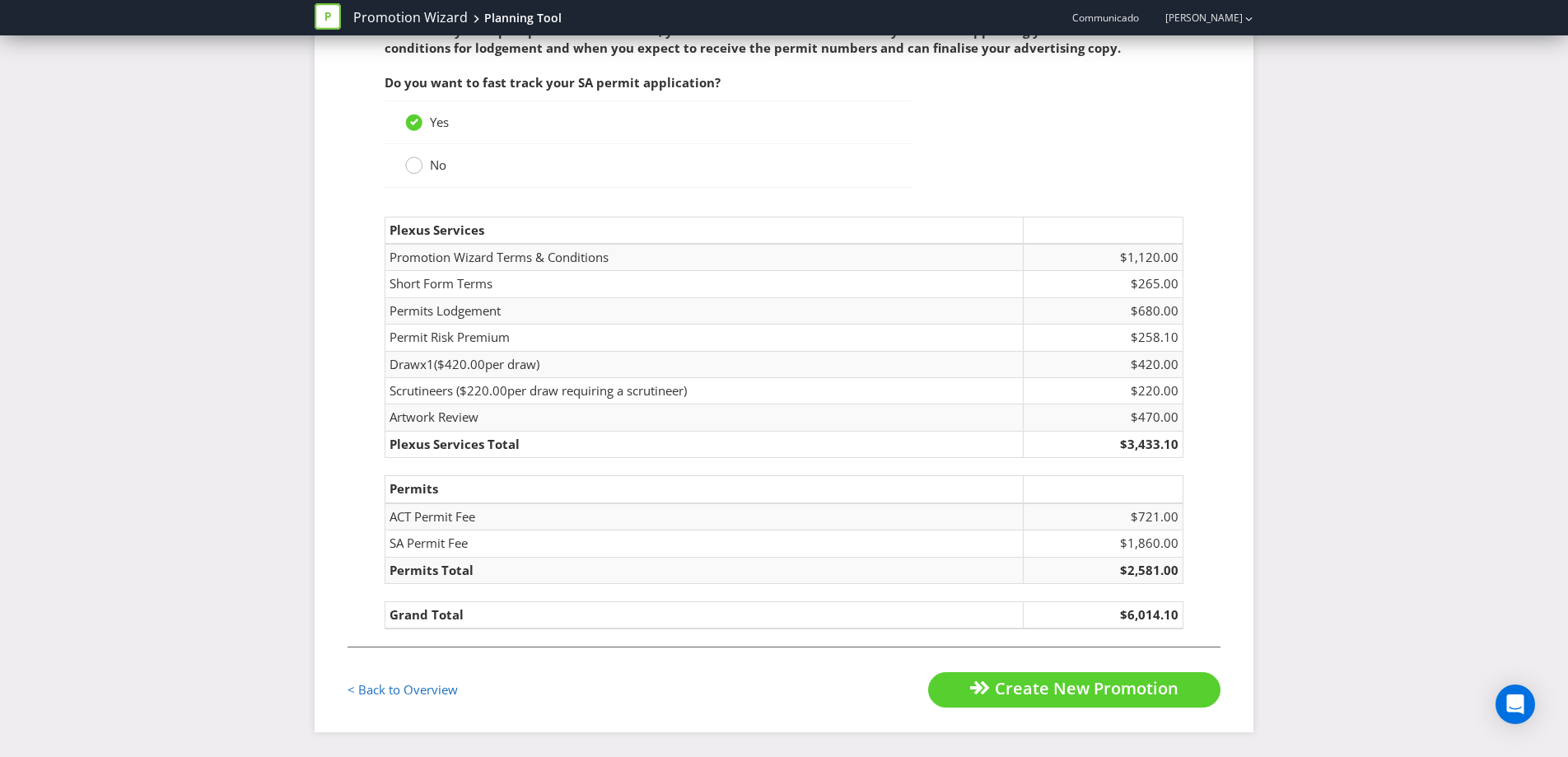
click at [418, 166] on circle at bounding box center [414, 165] width 17 height 17
click at [0, 0] on input "No" at bounding box center [0, 0] width 0 height 0
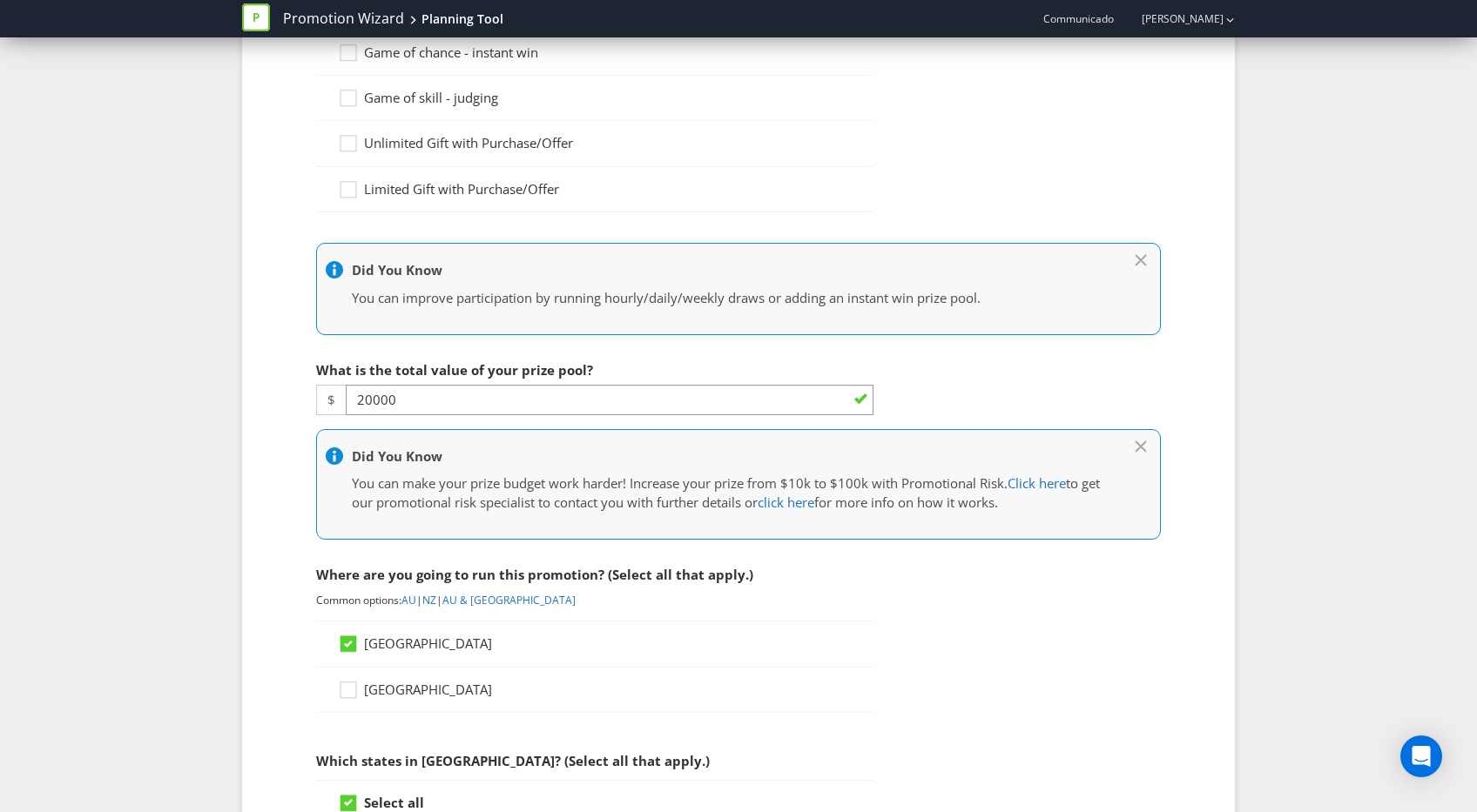
scroll to position [286, 0]
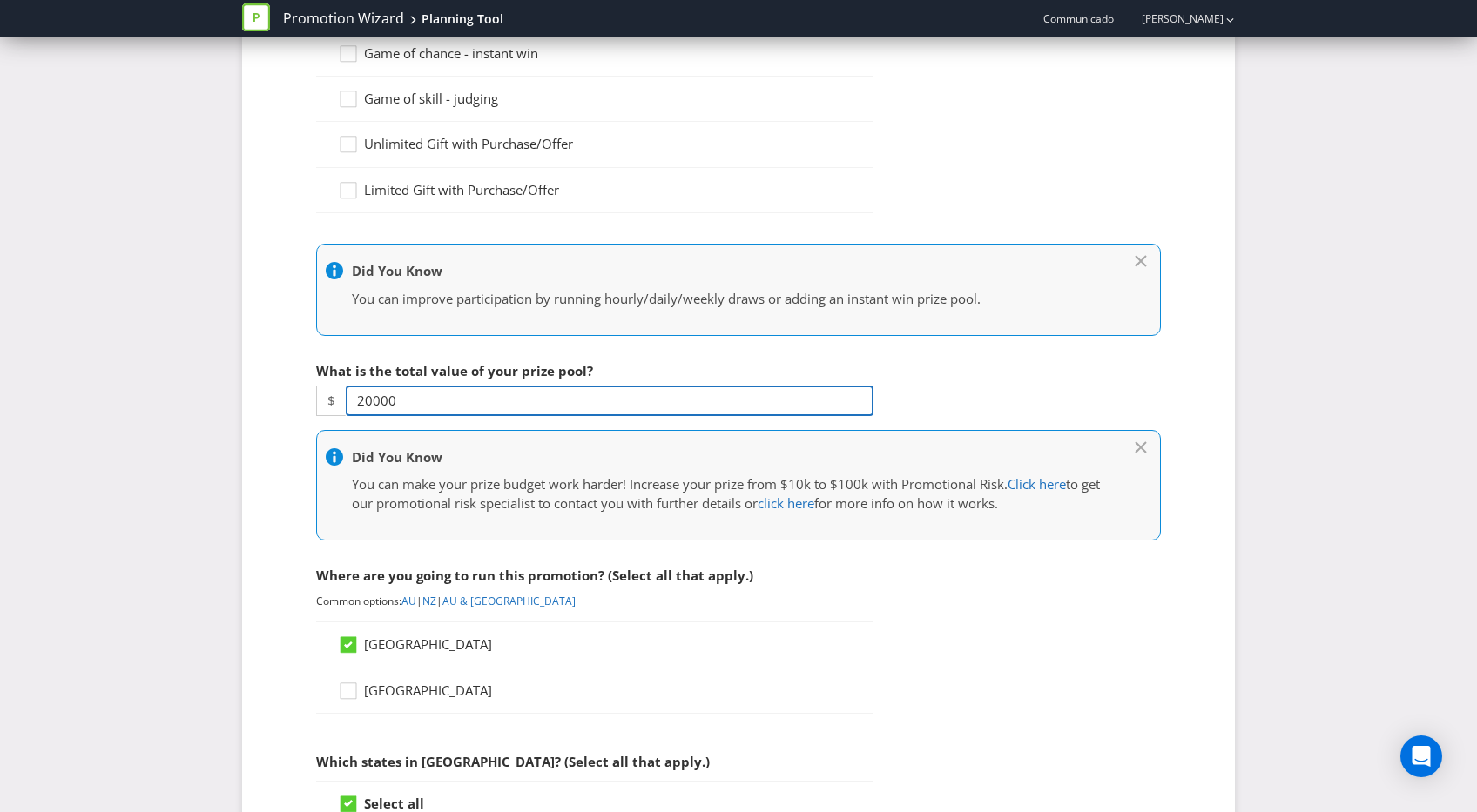
click at [365, 398] on input "20000" at bounding box center [609, 400] width 527 height 31
type input "10000"
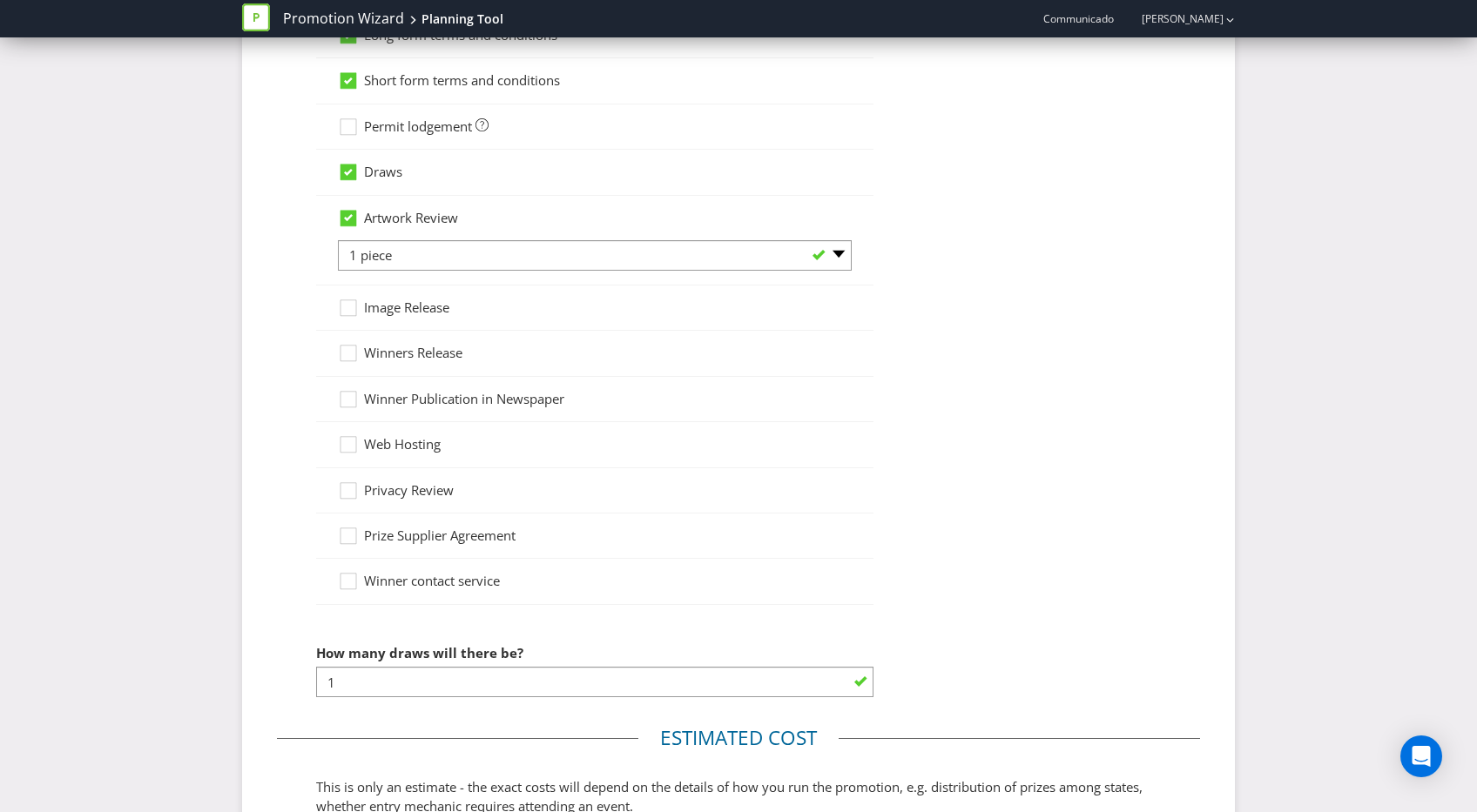
scroll to position [2254, 0]
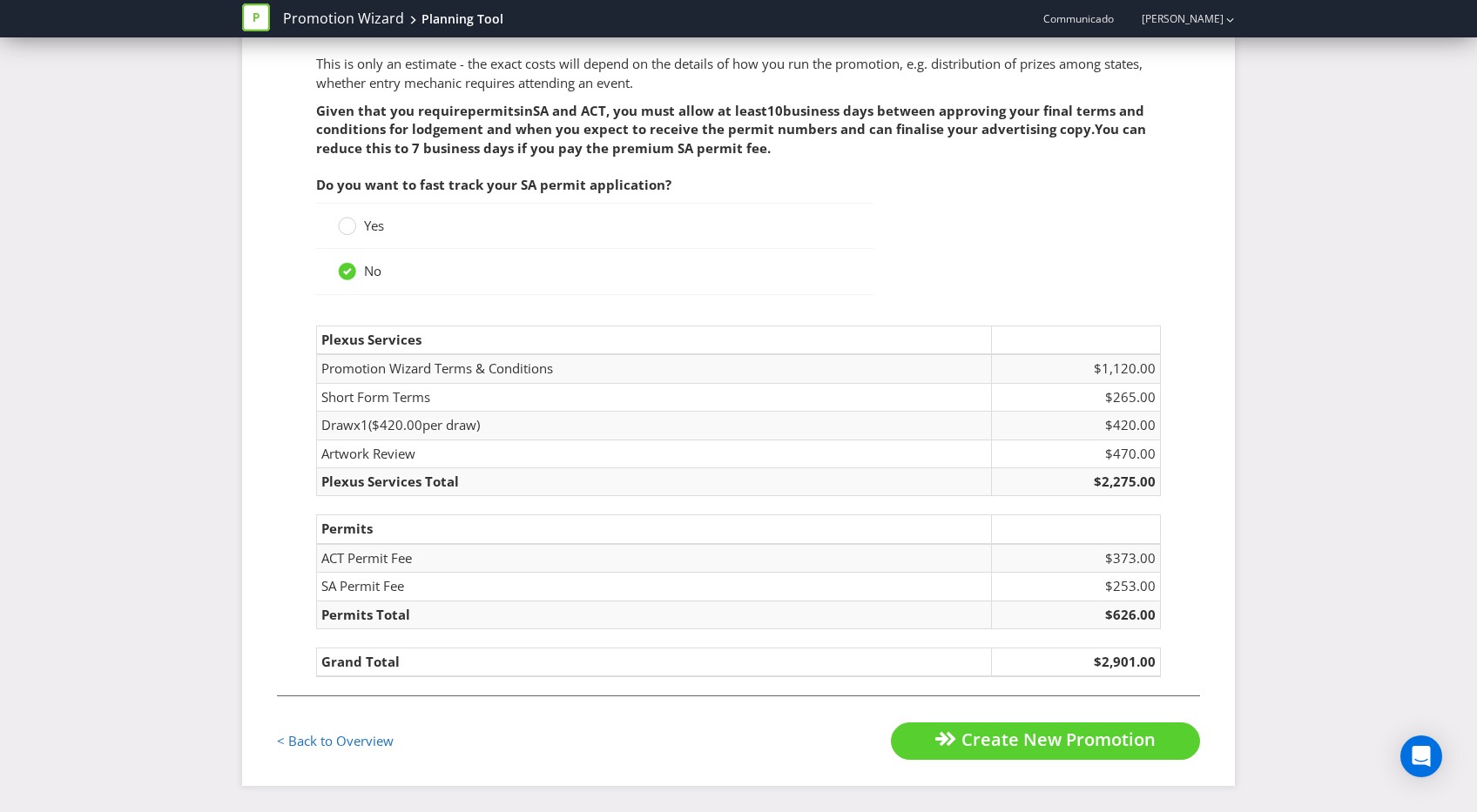
click at [720, 709] on fieldset "< Back to Overview Create New Promotion" at bounding box center [738, 727] width 923 height 65
